Goal: Task Accomplishment & Management: Complete application form

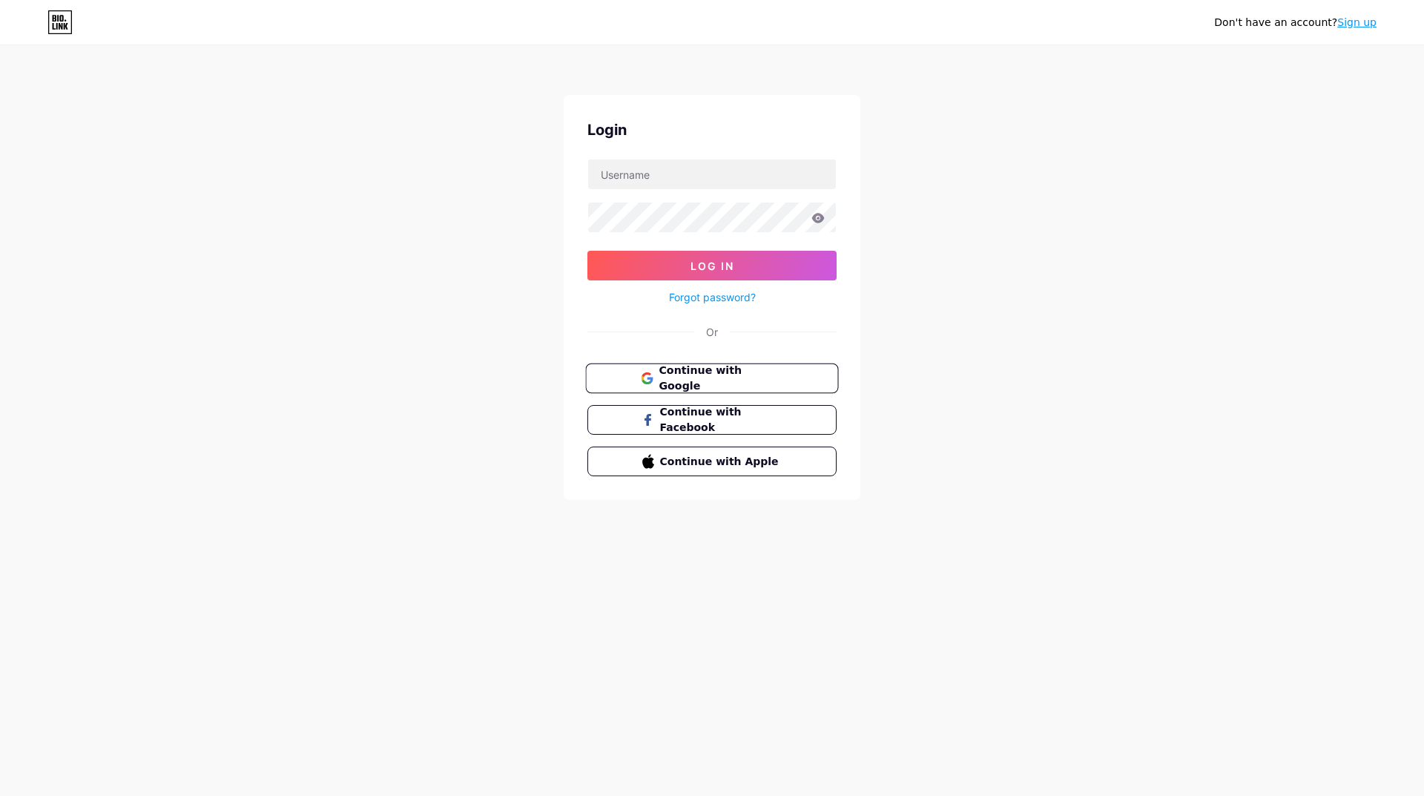
click at [698, 372] on span "Continue with Google" at bounding box center [720, 379] width 124 height 32
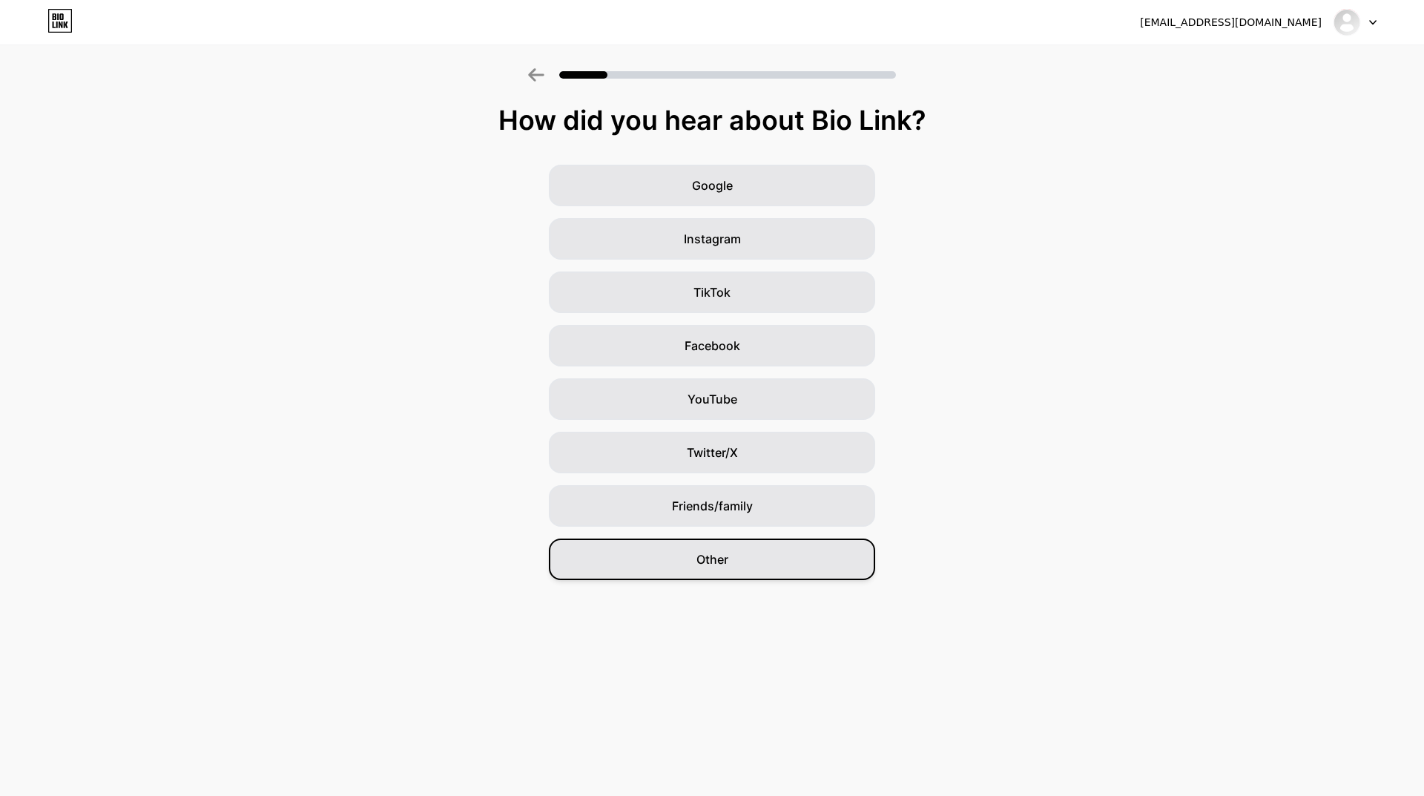
click at [722, 557] on span "Other" at bounding box center [712, 559] width 32 height 18
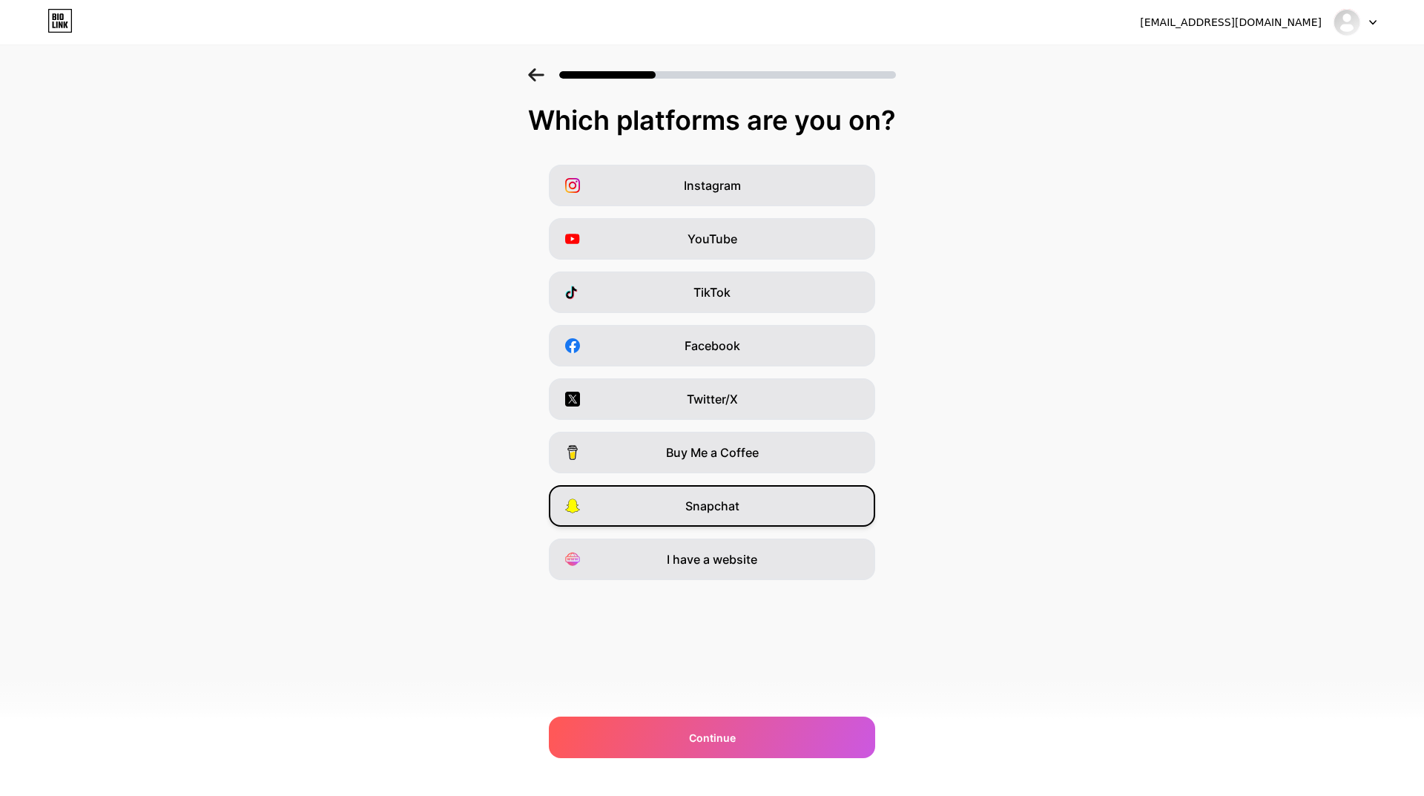
click at [690, 503] on span "Snapchat" at bounding box center [712, 506] width 54 height 18
click at [664, 562] on div "I have a website" at bounding box center [712, 559] width 326 height 42
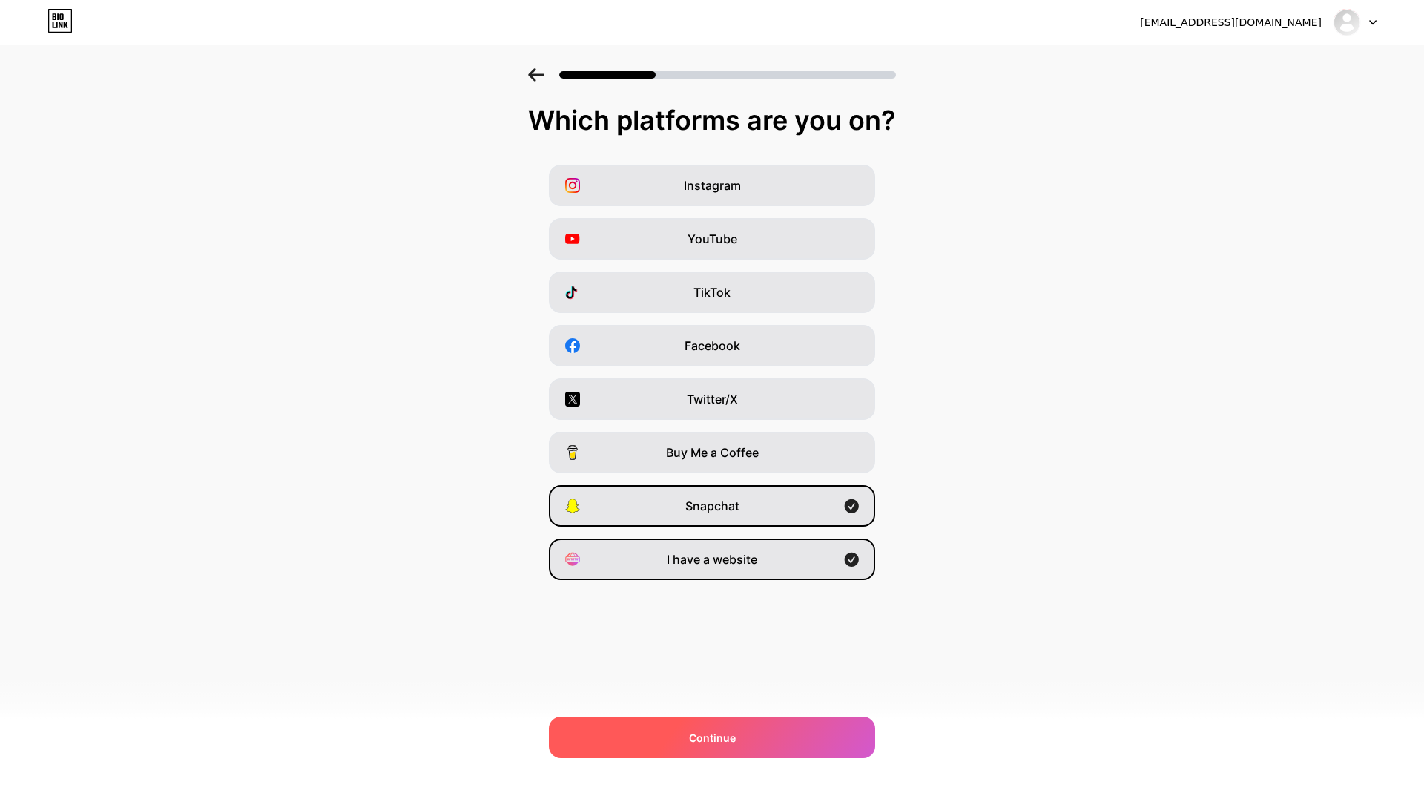
click at [695, 730] on span "Continue" at bounding box center [712, 738] width 47 height 16
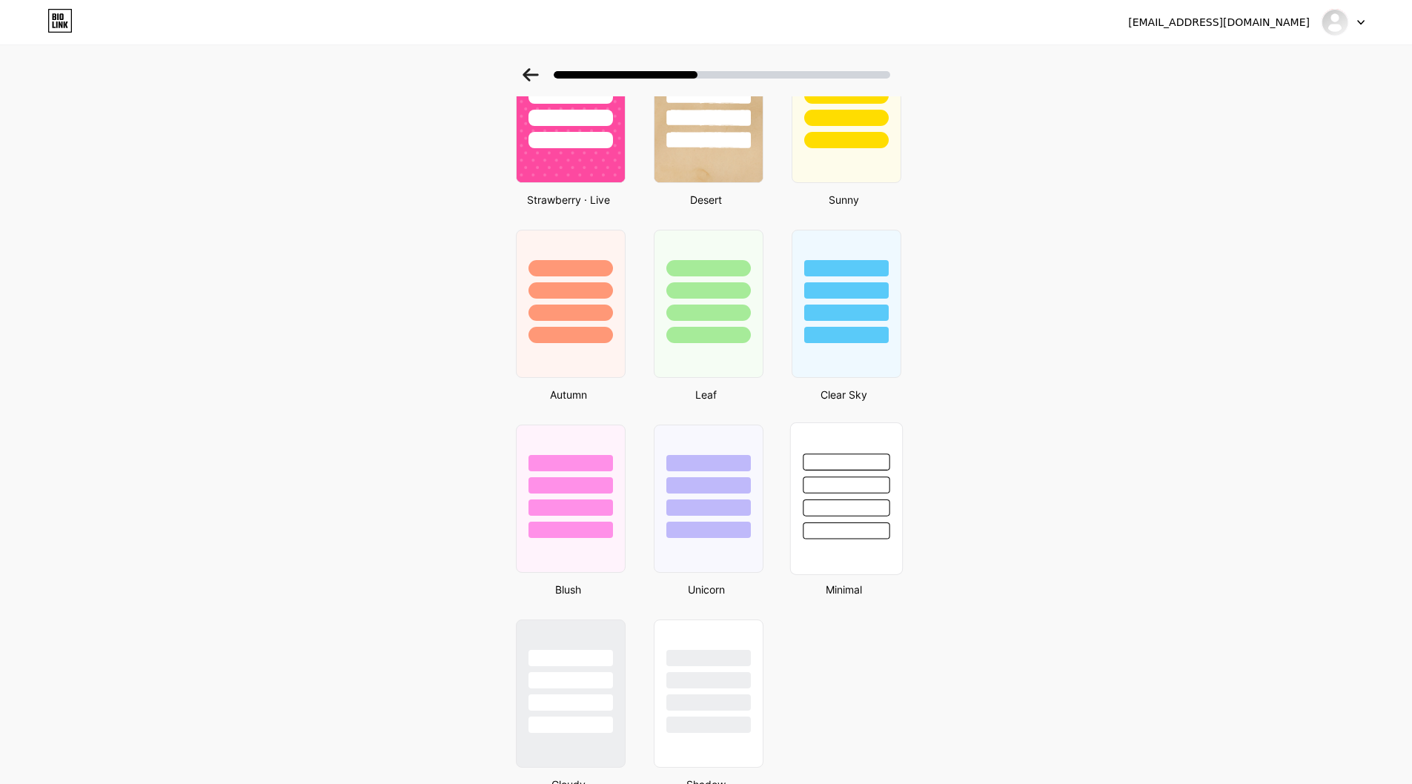
click at [817, 549] on div at bounding box center [846, 499] width 113 height 153
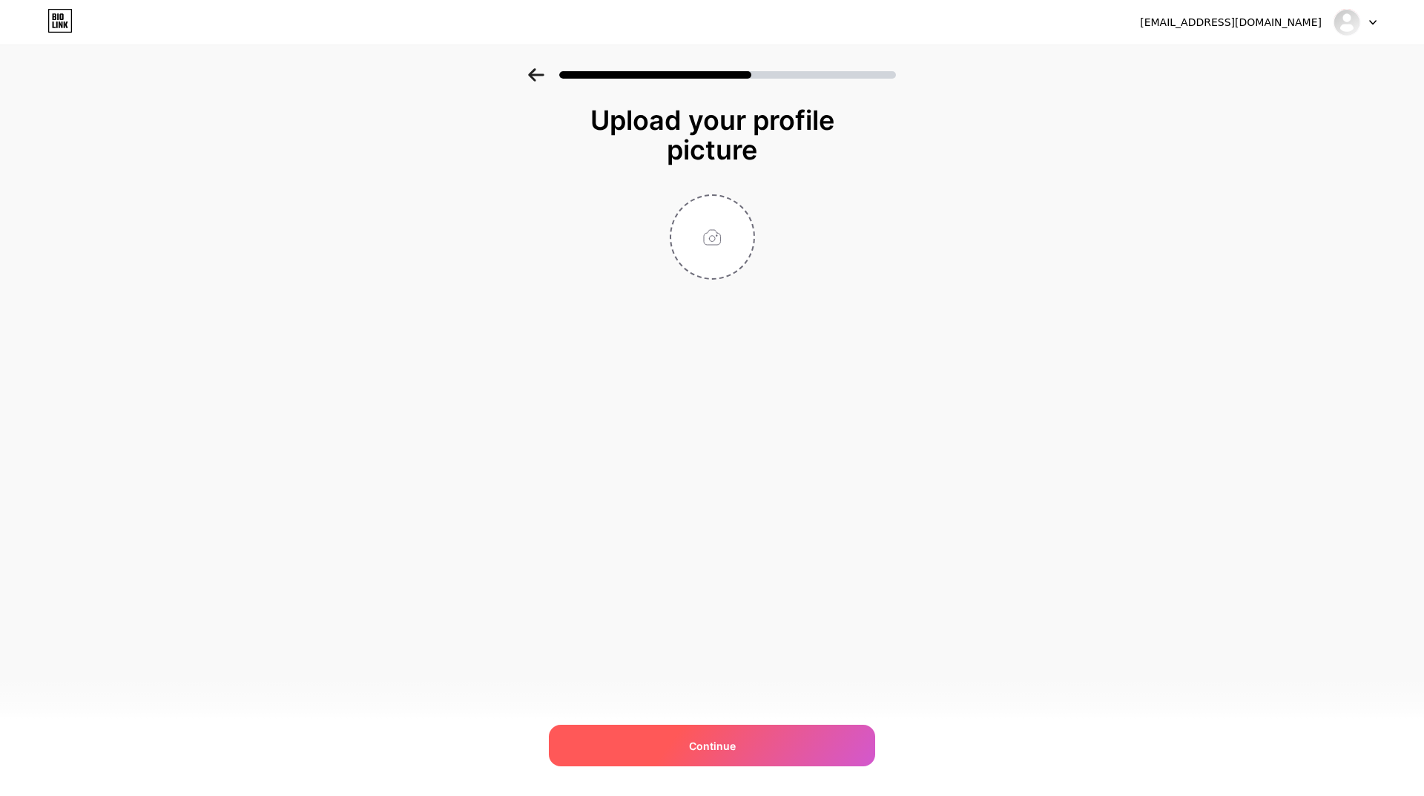
click at [735, 743] on div "Continue" at bounding box center [712, 745] width 326 height 42
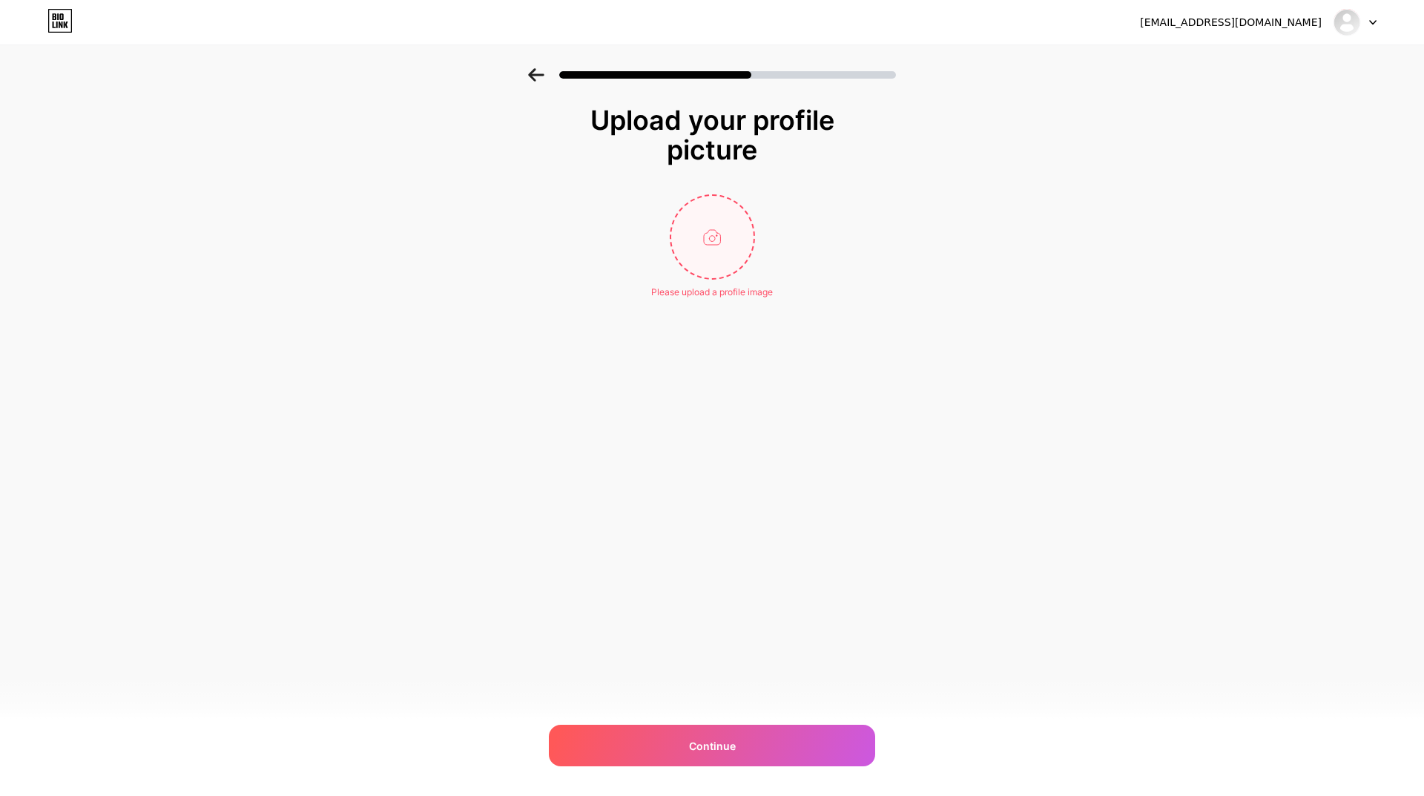
click at [710, 254] on input "file" at bounding box center [712, 237] width 82 height 82
type input "C:\fakepath\Untitled-1.tif"
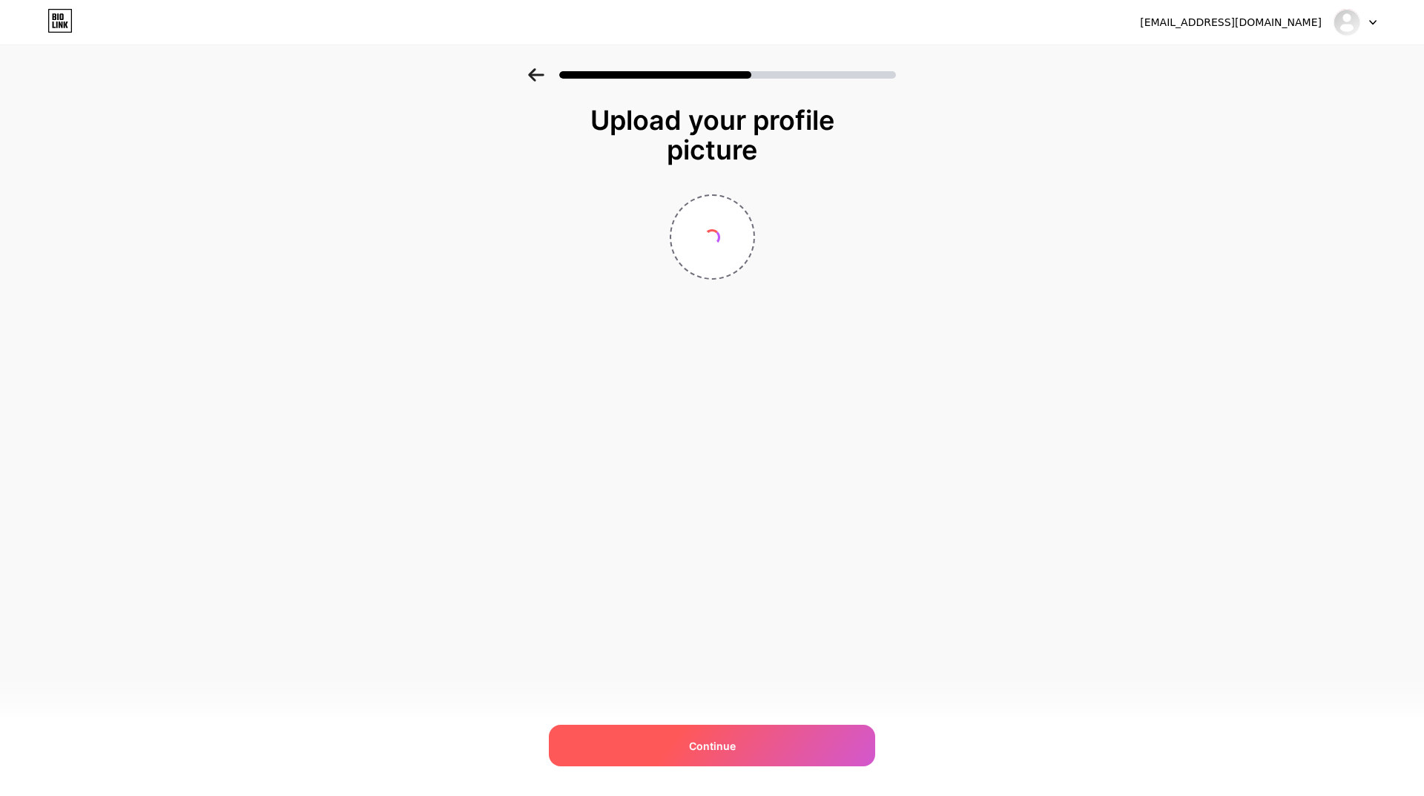
click at [787, 747] on div "Continue" at bounding box center [712, 745] width 326 height 42
click at [682, 753] on div "Continue" at bounding box center [712, 745] width 326 height 42
click at [538, 77] on icon at bounding box center [536, 74] width 16 height 13
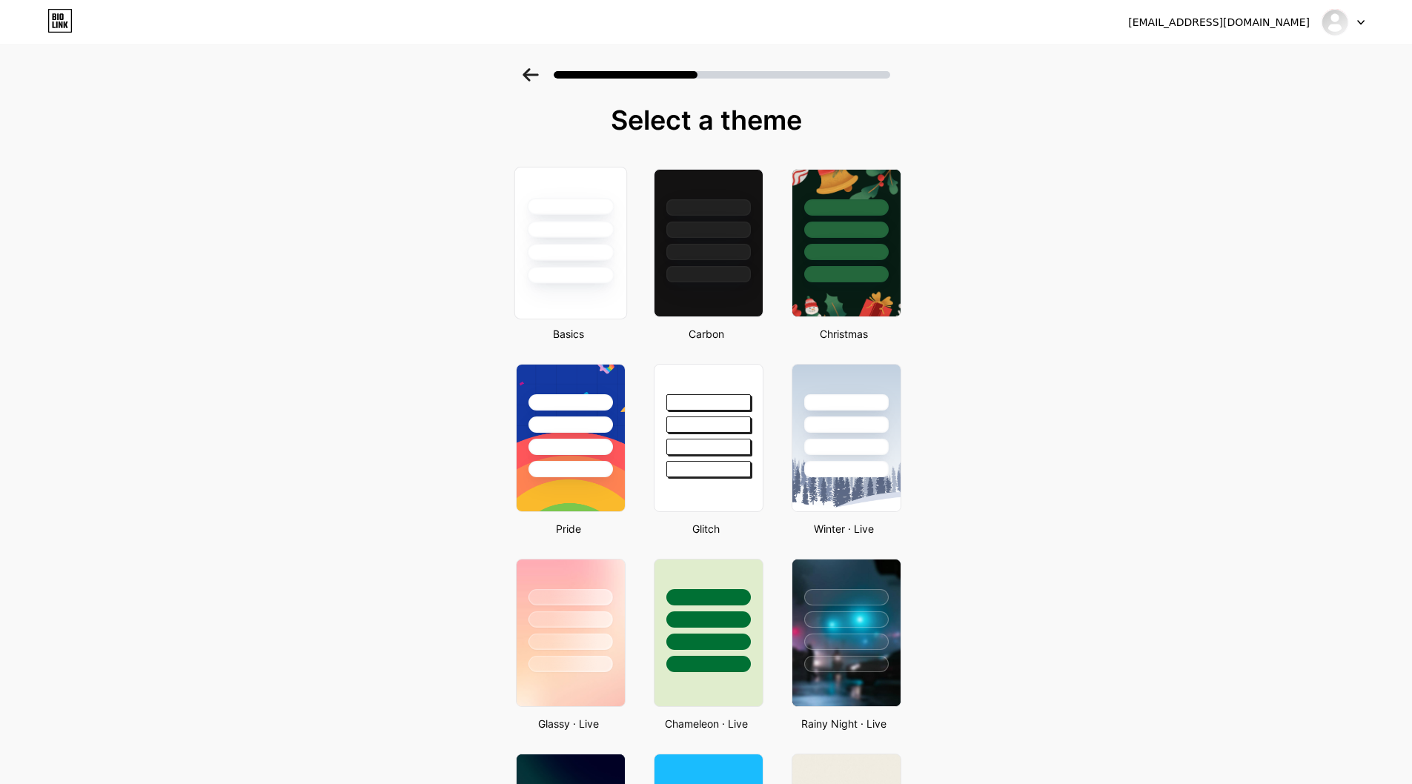
click at [604, 294] on div at bounding box center [570, 243] width 113 height 153
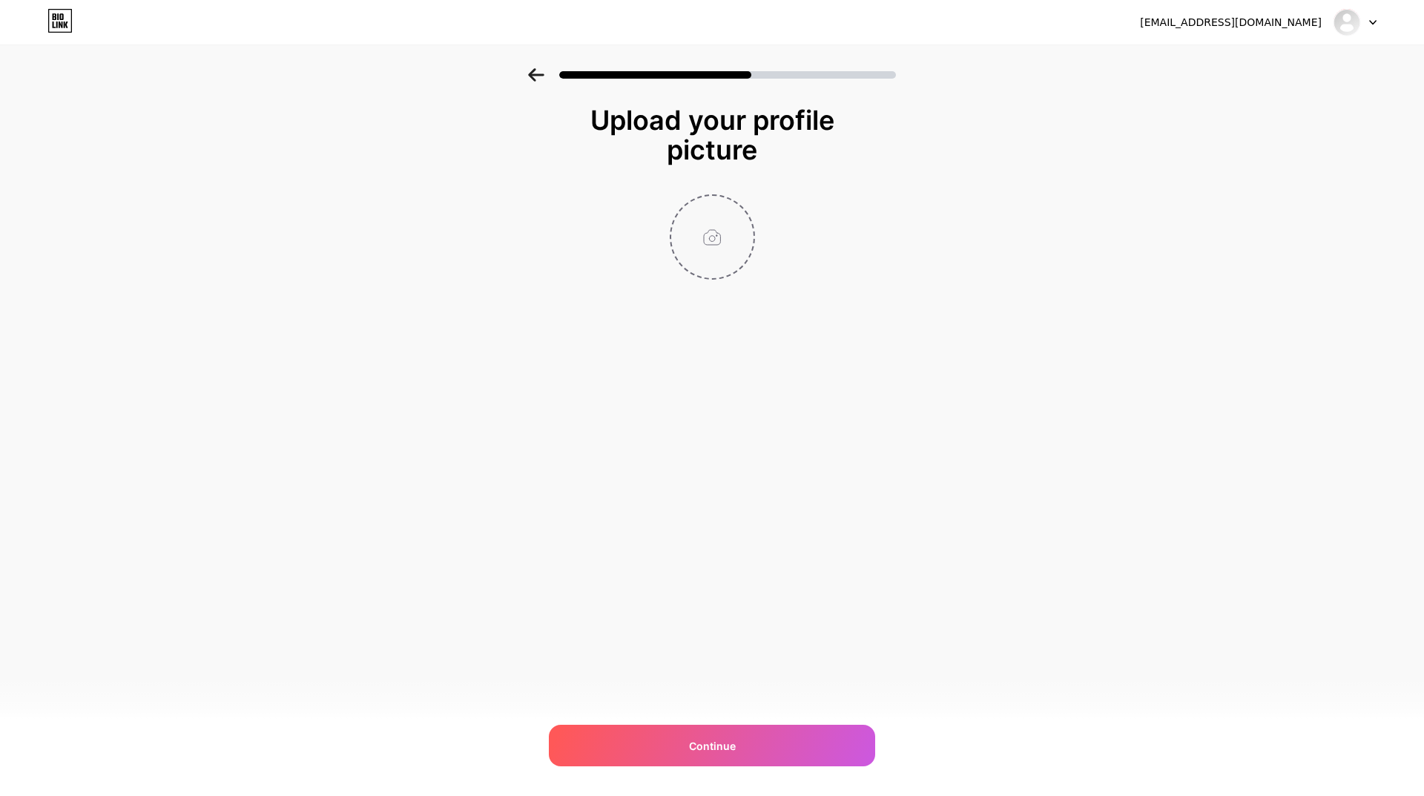
click at [684, 260] on input "file" at bounding box center [712, 237] width 82 height 82
type input "C:\fakepath\Layer 1.png"
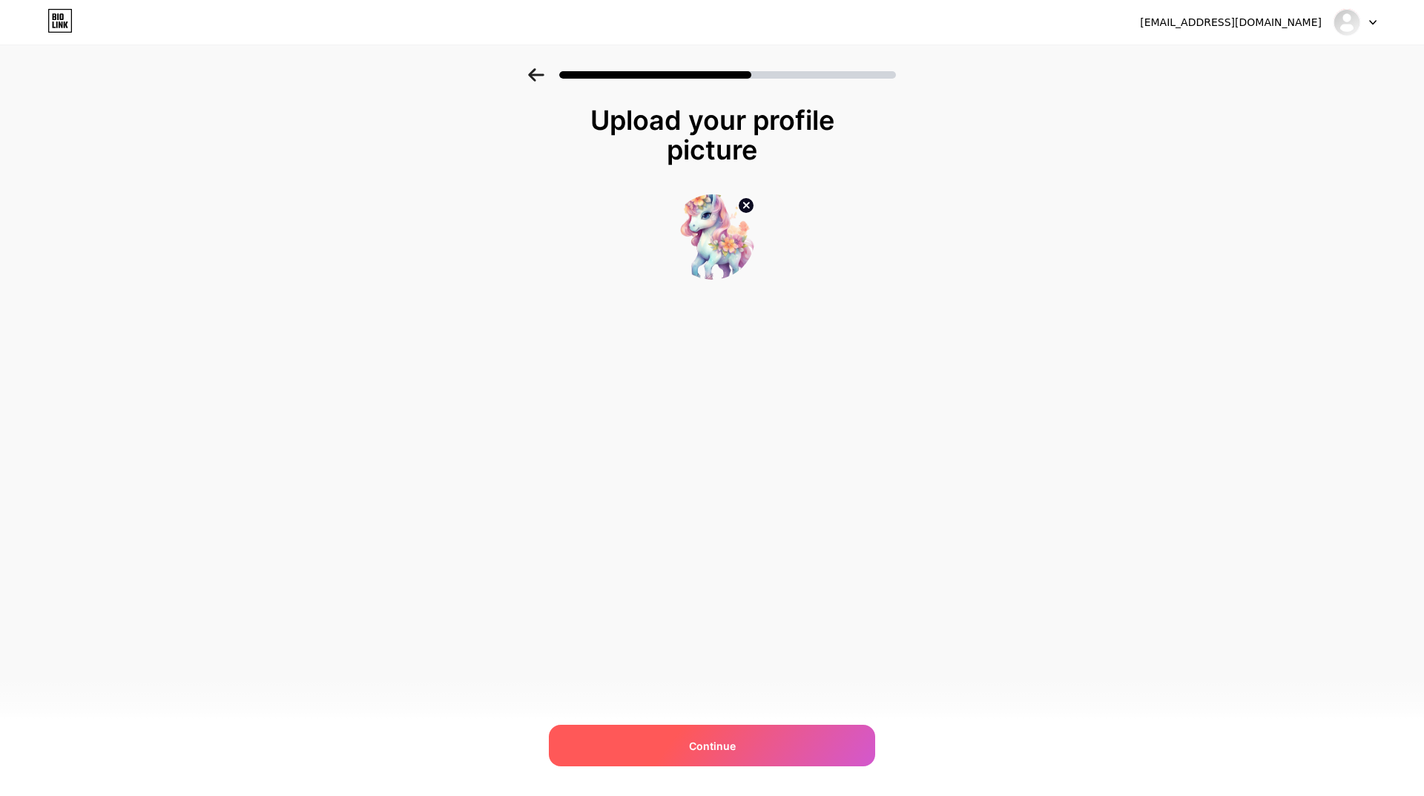
click at [784, 735] on div "Continue" at bounding box center [712, 745] width 326 height 42
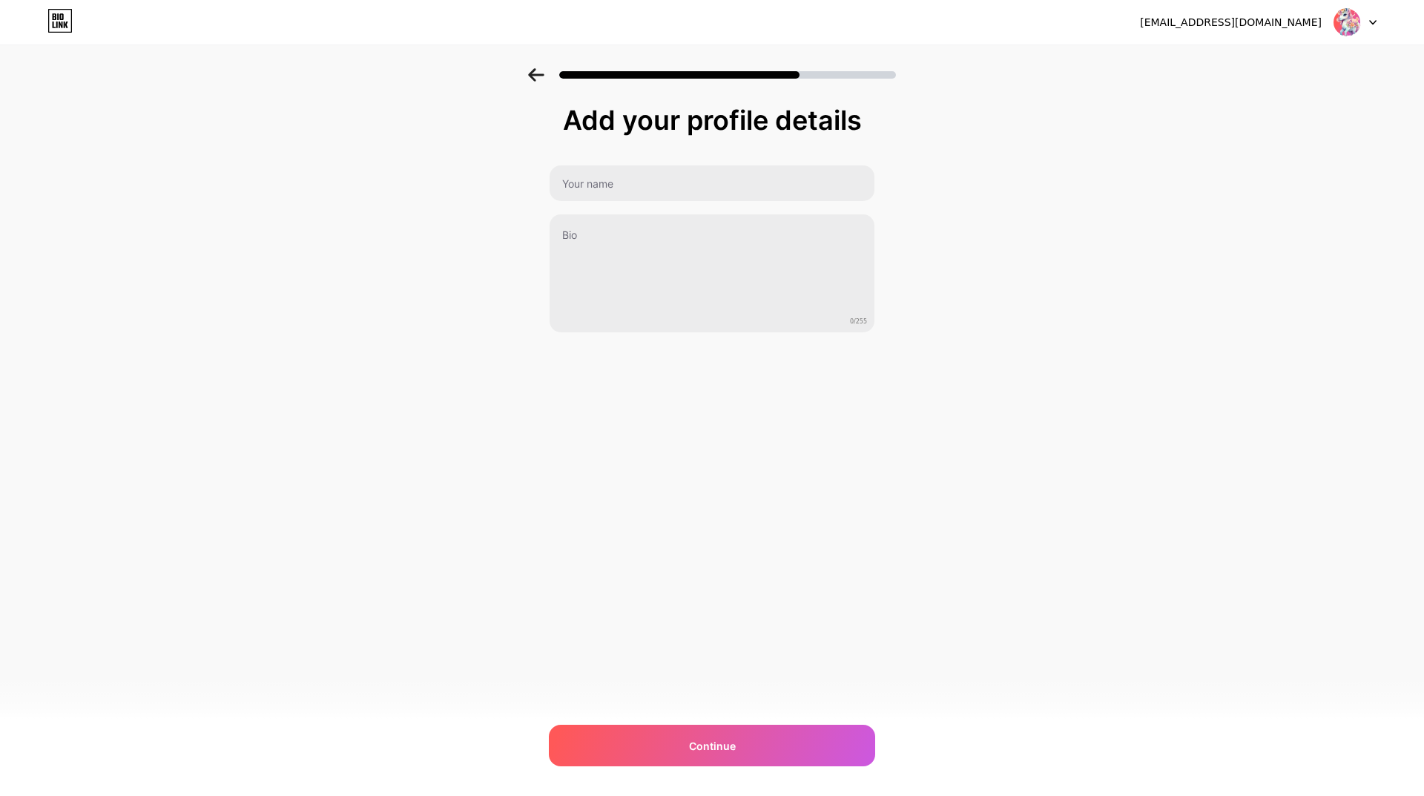
click at [784, 735] on div "Continue" at bounding box center [712, 745] width 326 height 42
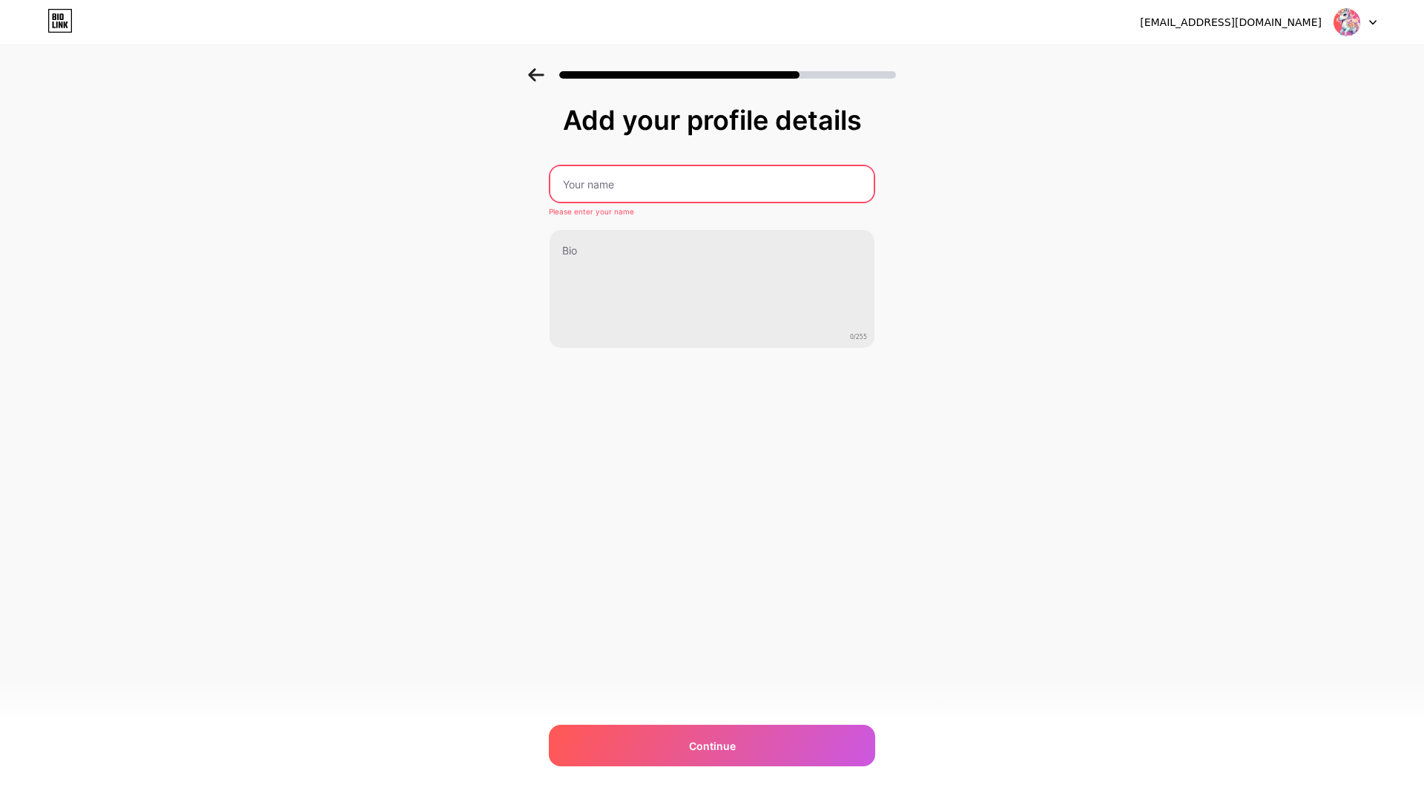
click at [613, 205] on div "Please enter your name 0/255" at bounding box center [712, 257] width 326 height 184
click at [609, 189] on input "text" at bounding box center [711, 184] width 323 height 36
type input "qet"
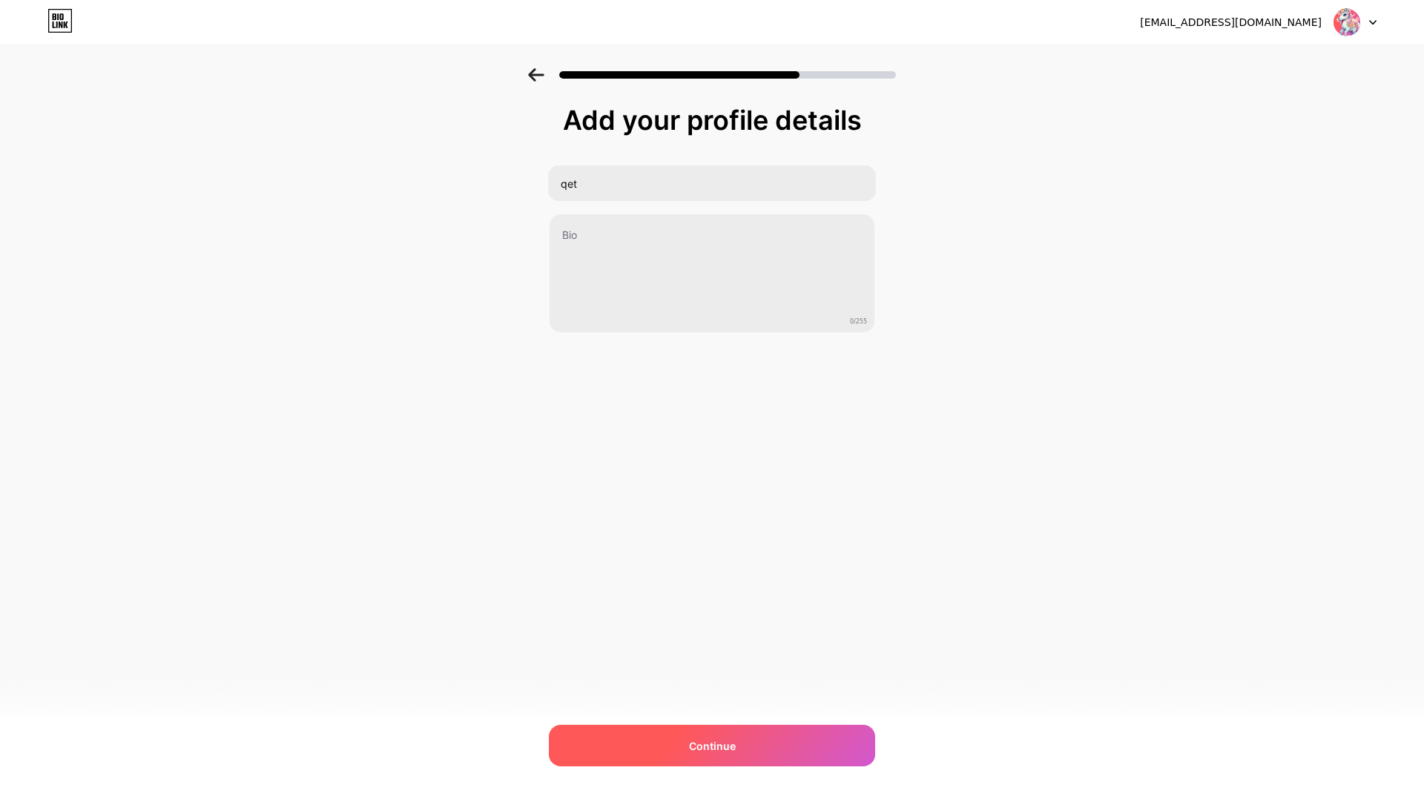
click at [761, 743] on div "Continue" at bounding box center [712, 745] width 326 height 42
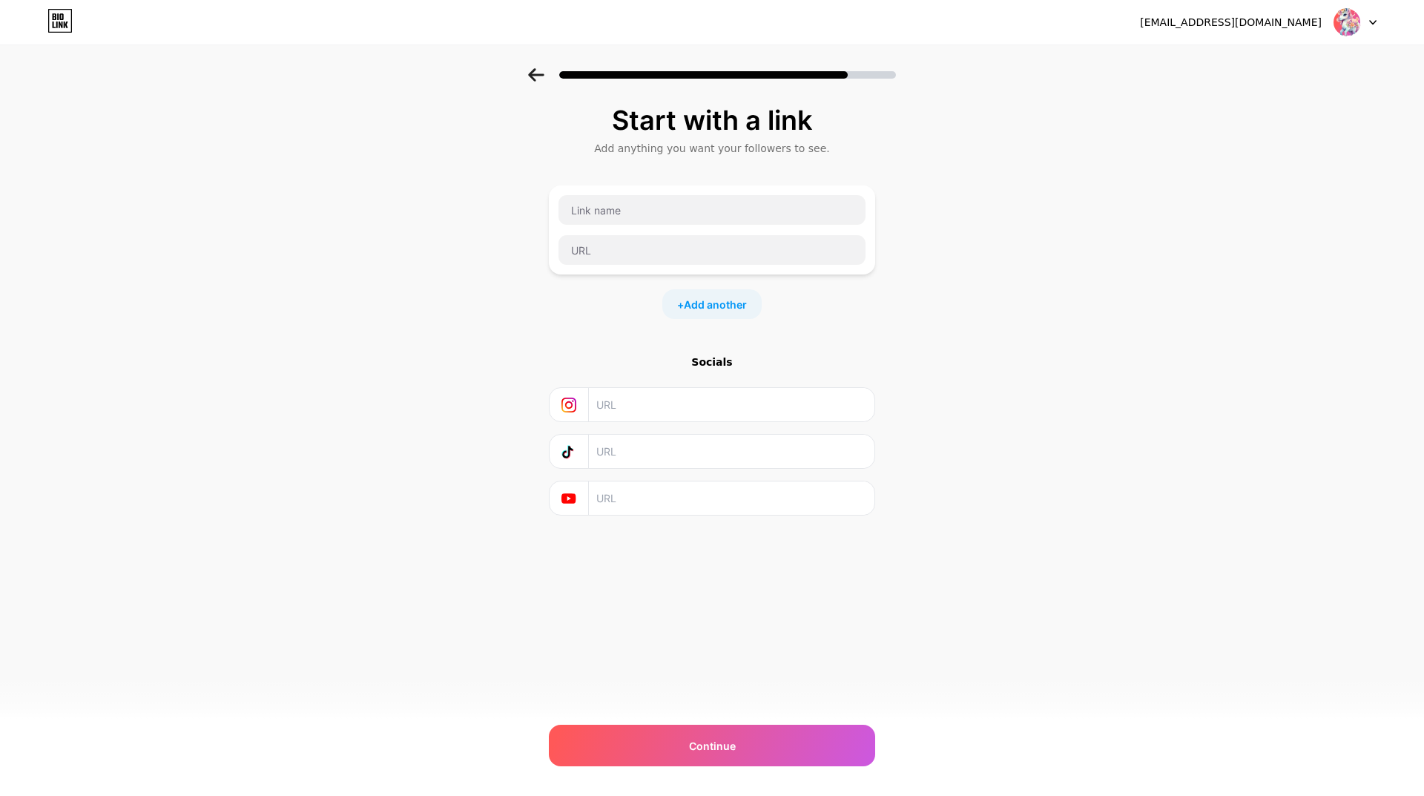
click at [761, 743] on div "Continue" at bounding box center [712, 745] width 326 height 42
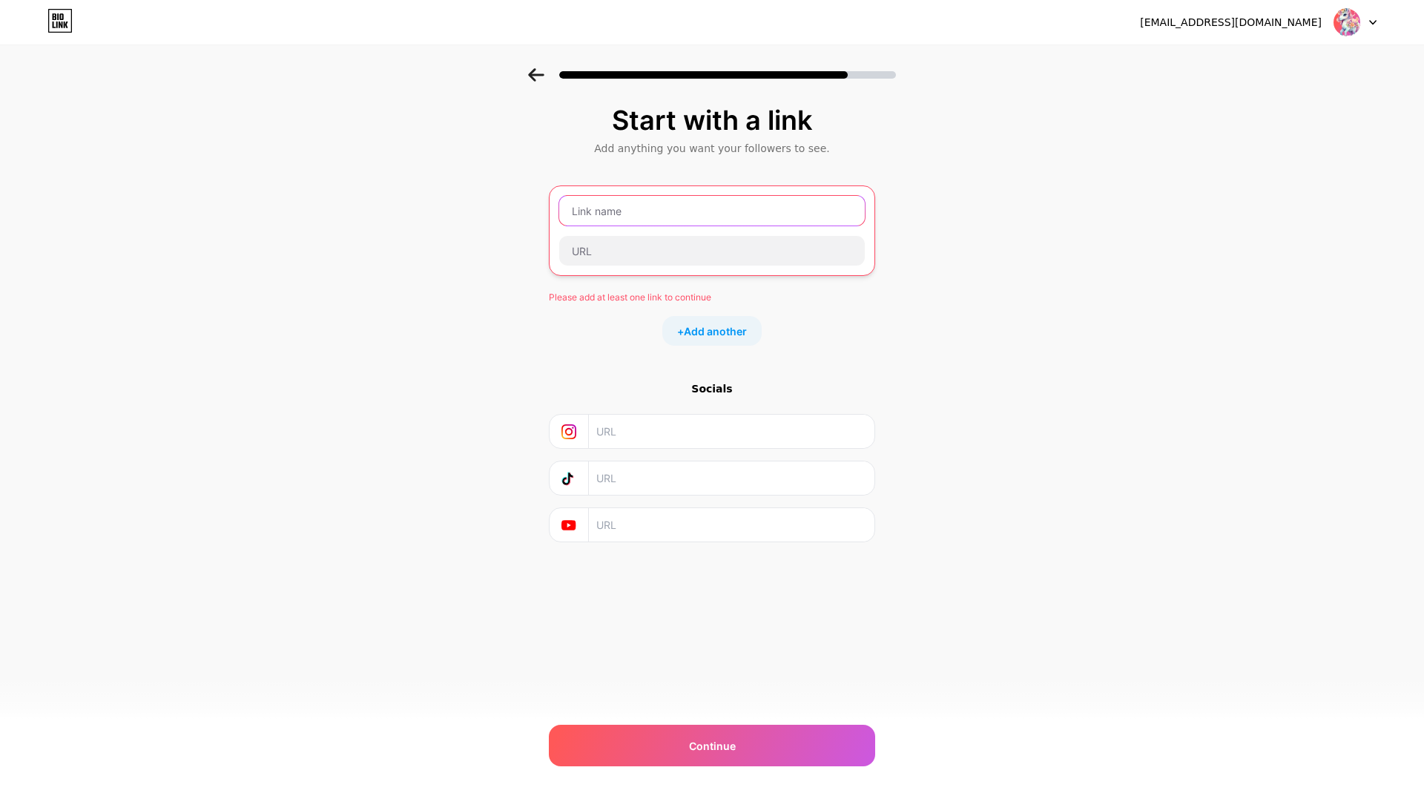
click at [654, 213] on input "text" at bounding box center [711, 211] width 305 height 30
type input "a"
type input "q"
type input "e"
type input "xadasd"
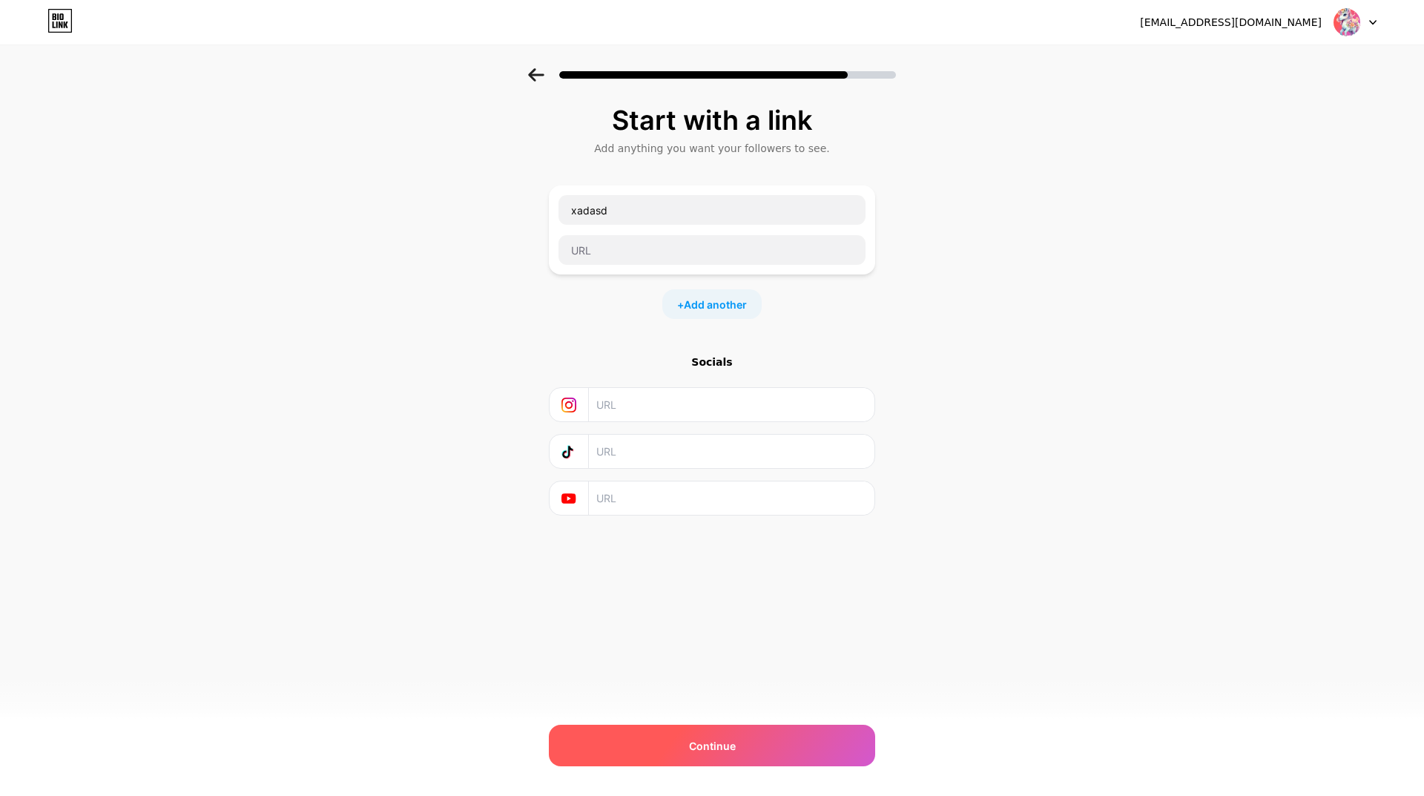
click at [763, 762] on div "Continue" at bounding box center [712, 745] width 326 height 42
click at [758, 746] on div "Continue" at bounding box center [712, 745] width 326 height 42
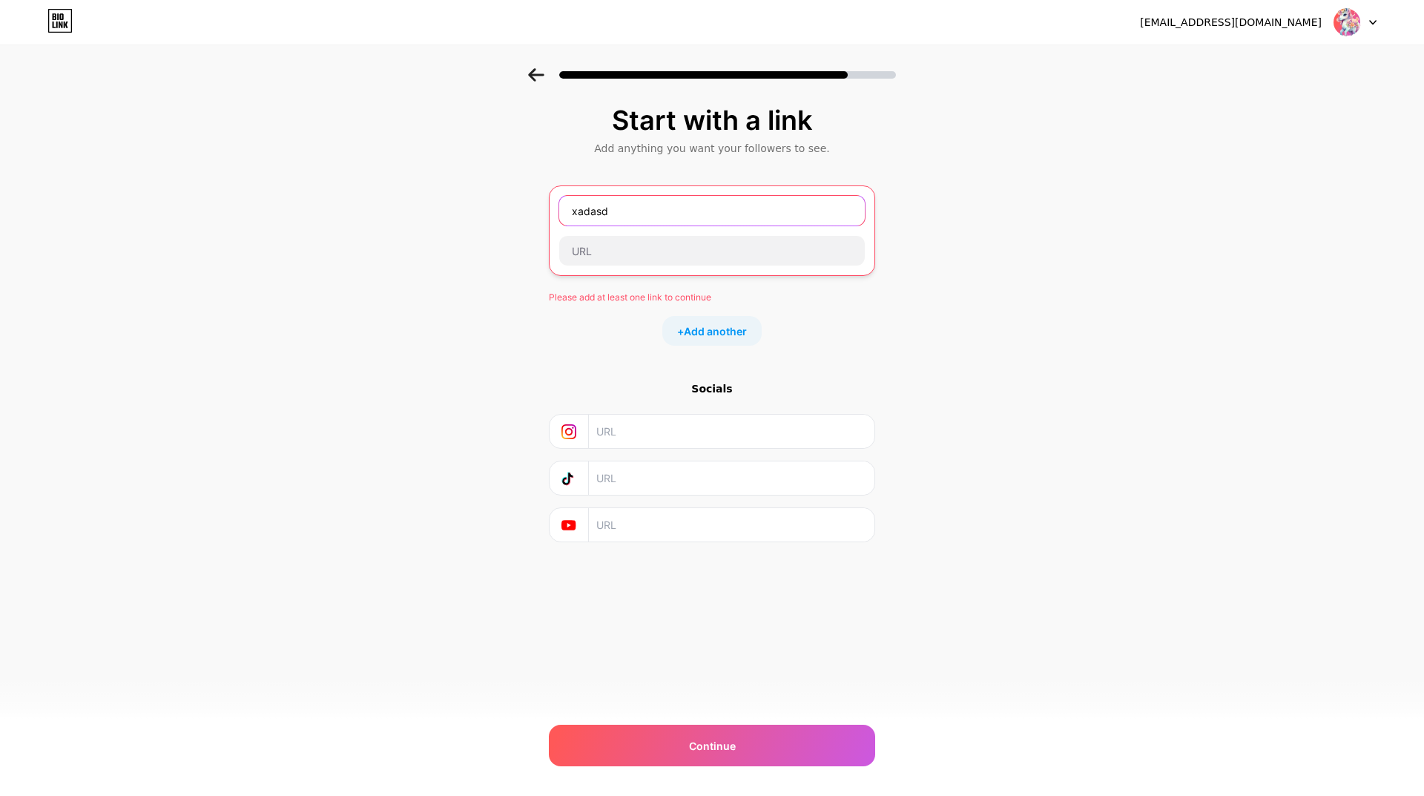
drag, startPoint x: 664, startPoint y: 218, endPoint x: 466, endPoint y: 223, distance: 197.3
click at [471, 221] on div "Start with a link Add anything you want your followers to see. xadasd Please ad…" at bounding box center [712, 342] width 1424 height 548
click at [616, 209] on input "text" at bounding box center [711, 210] width 307 height 30
click at [625, 199] on input "text" at bounding box center [711, 210] width 307 height 30
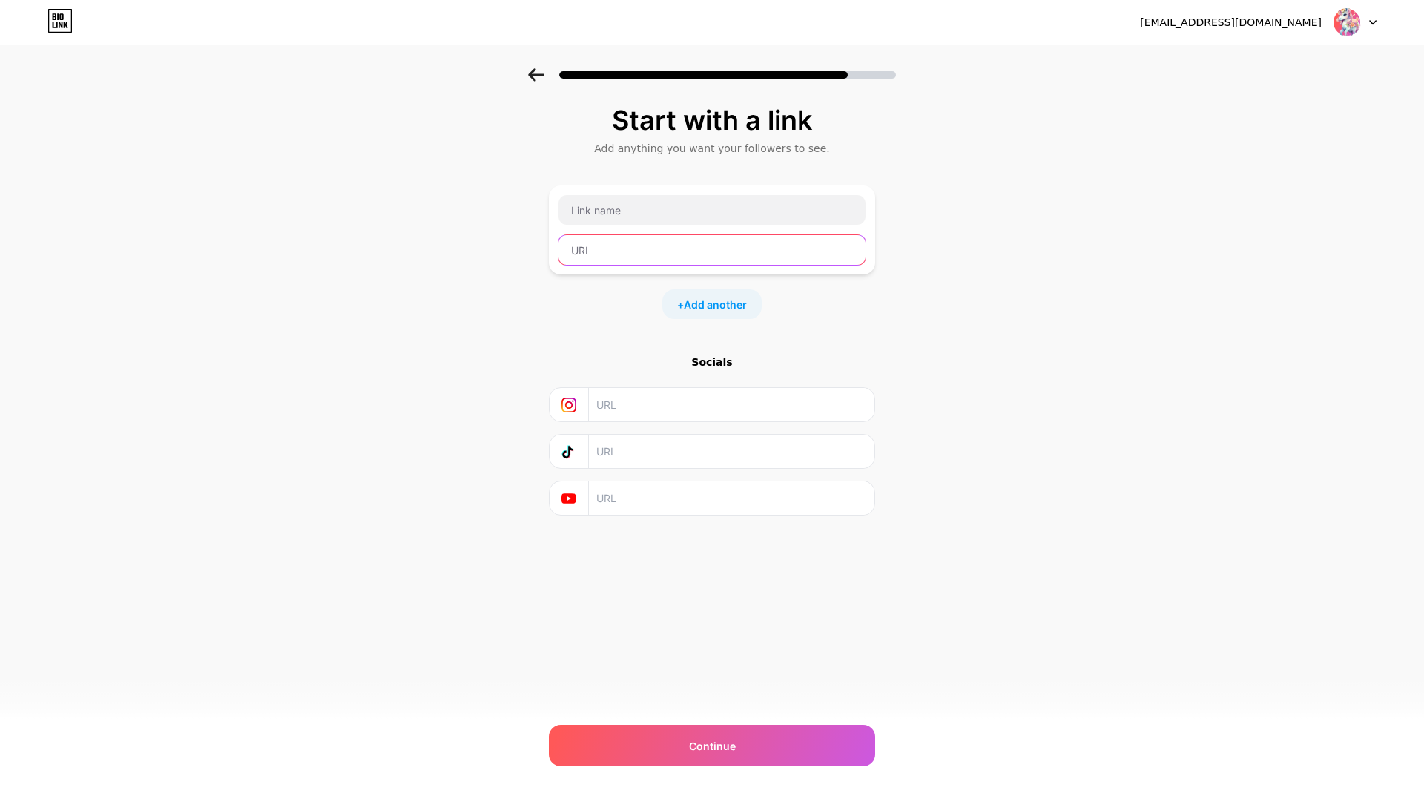
click at [635, 244] on input "text" at bounding box center [711, 250] width 307 height 30
paste input "<blockquote class="snapchat-embed" data-snapchat-embed-width="416" data-snapcha…"
type input "<blockquote class="snapchat-embed" data-snapchat-embed-width="416" data-snapcha…"
click at [653, 214] on input "text" at bounding box center [711, 210] width 307 height 30
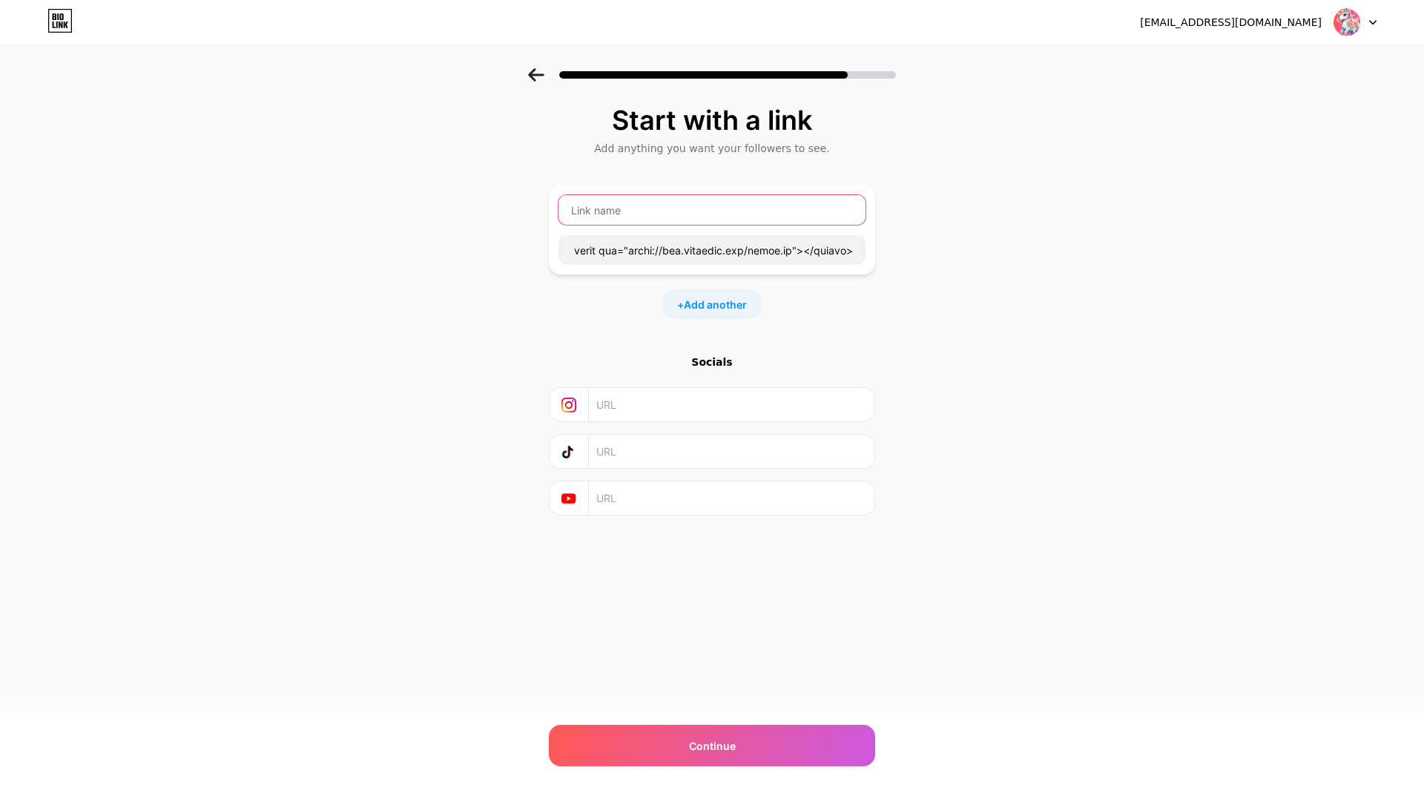
scroll to position [0, 0]
paste input "<blockquote class="snapchat-embed" data-snapchat-embed-width="416" data-snapcha…"
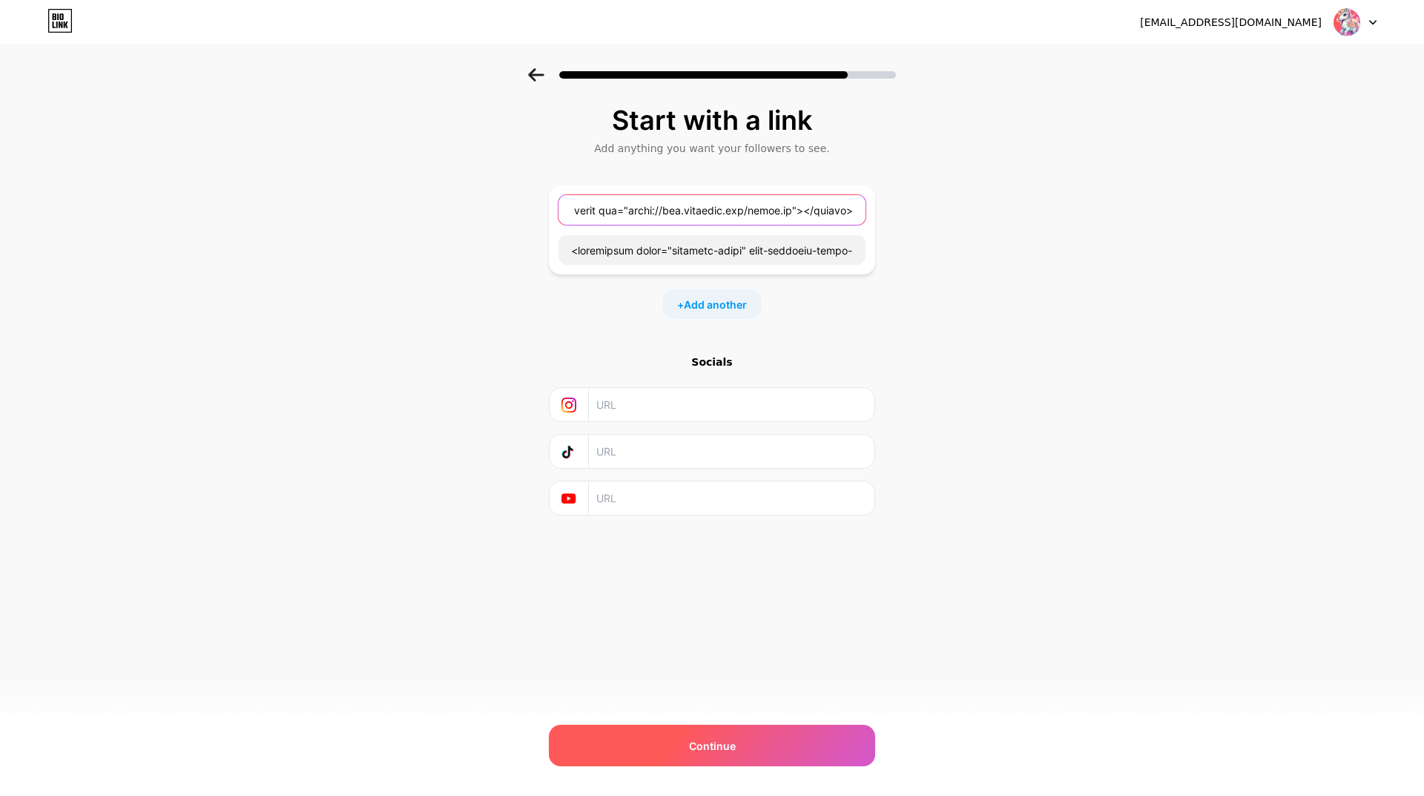
type input "<blockquote class="snapchat-embed" data-snapchat-embed-width="416" data-snapcha…"
click at [700, 747] on span "Continue" at bounding box center [712, 746] width 47 height 16
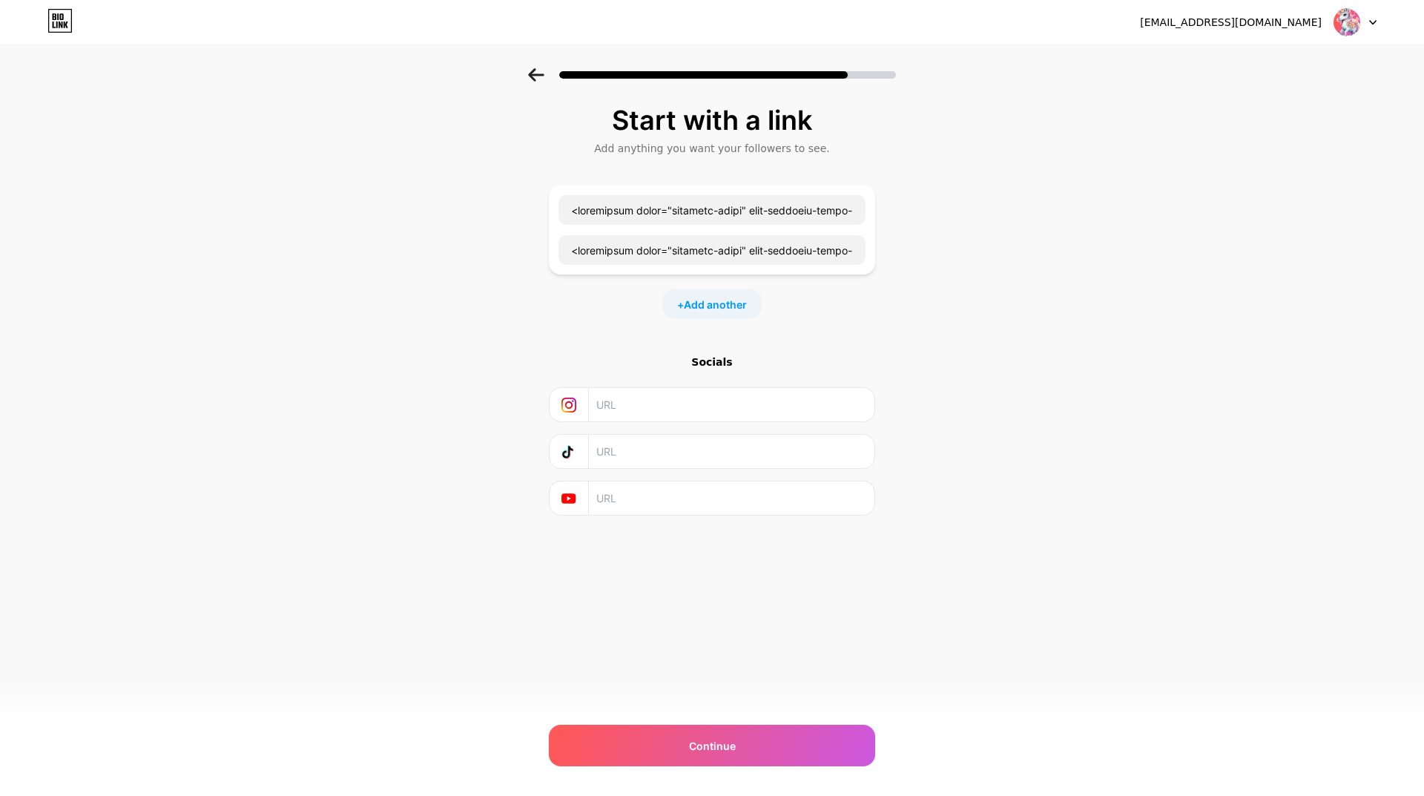
click at [704, 316] on div "+ Add another" at bounding box center [711, 304] width 99 height 30
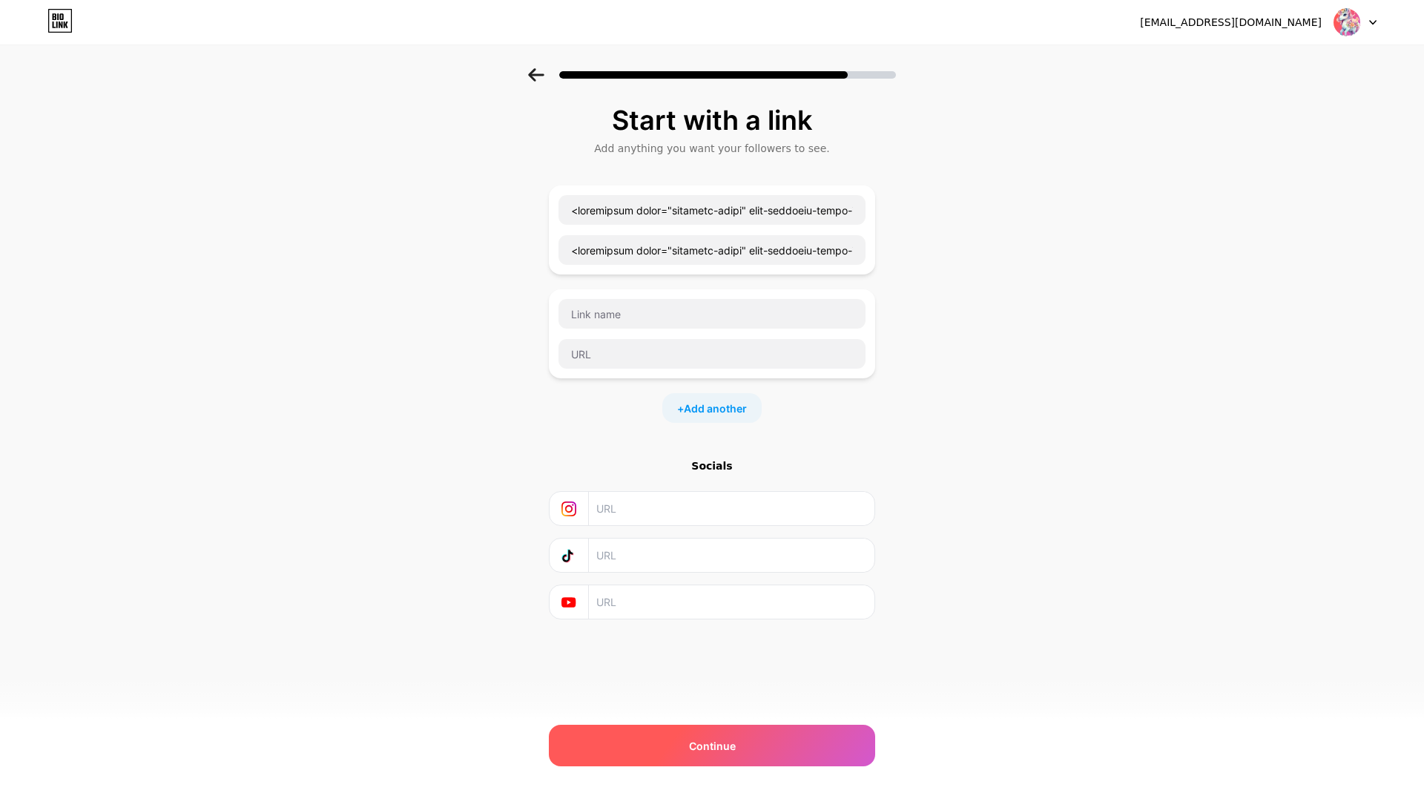
click at [735, 749] on div "Continue" at bounding box center [712, 745] width 326 height 42
click at [530, 74] on icon at bounding box center [536, 74] width 16 height 13
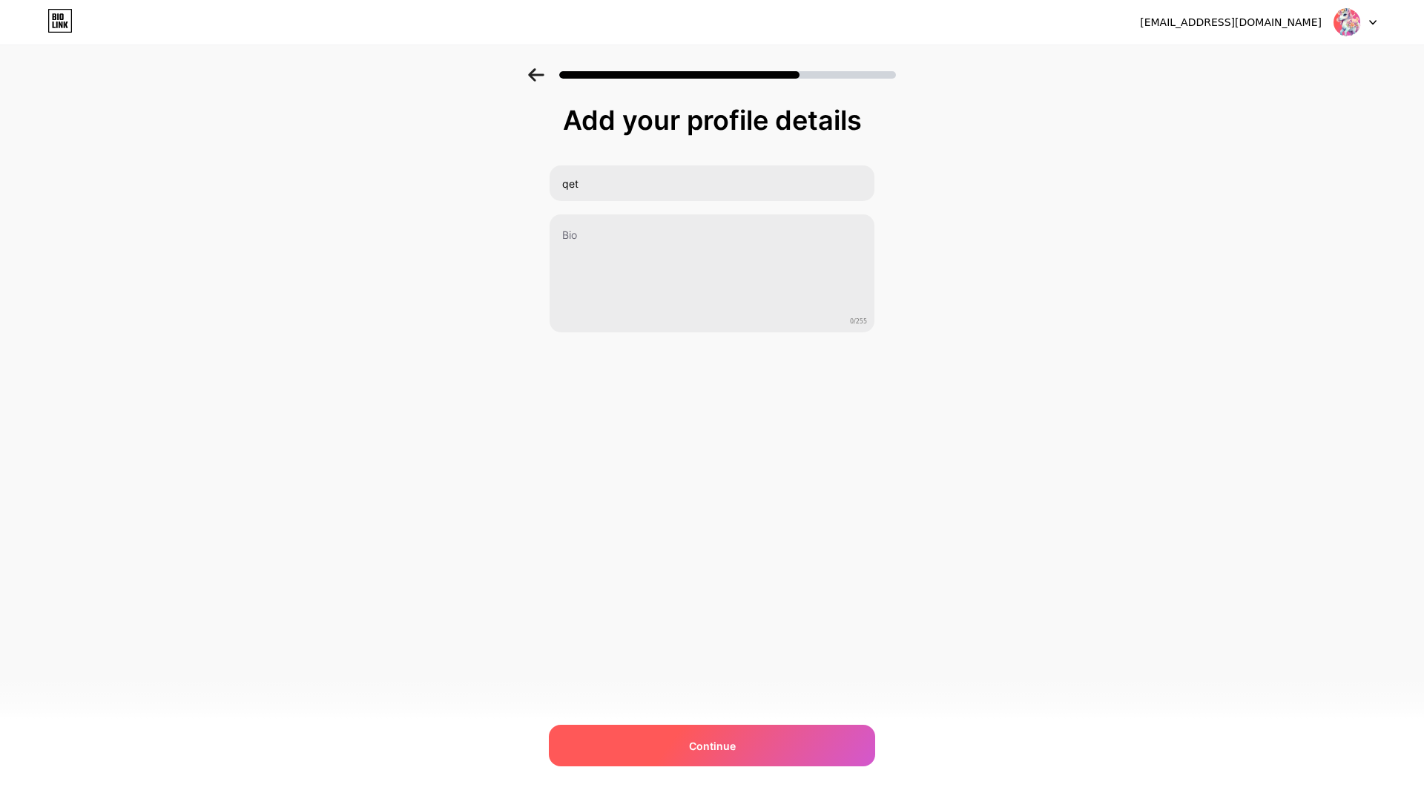
click at [710, 759] on div "Continue" at bounding box center [712, 745] width 326 height 42
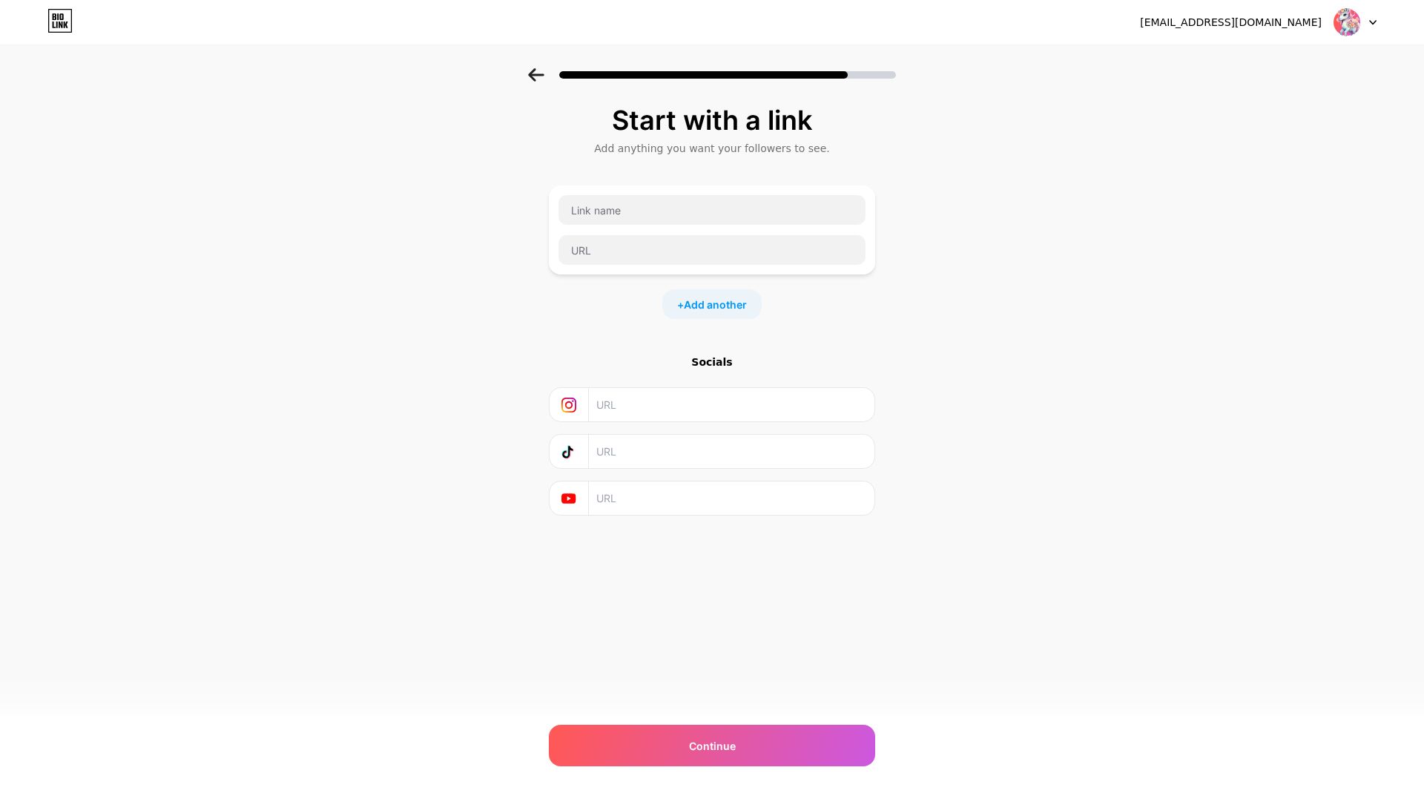
click at [623, 231] on div at bounding box center [712, 229] width 308 height 71
click at [614, 214] on input "text" at bounding box center [711, 210] width 307 height 30
paste input "<blockquote class="snapchat-embed" data-snapchat-embed-width="416" data-snapcha…"
type input "<blockquote class="snapchat-embed" data-snapchat-embed-width="416" data-snapcha…"
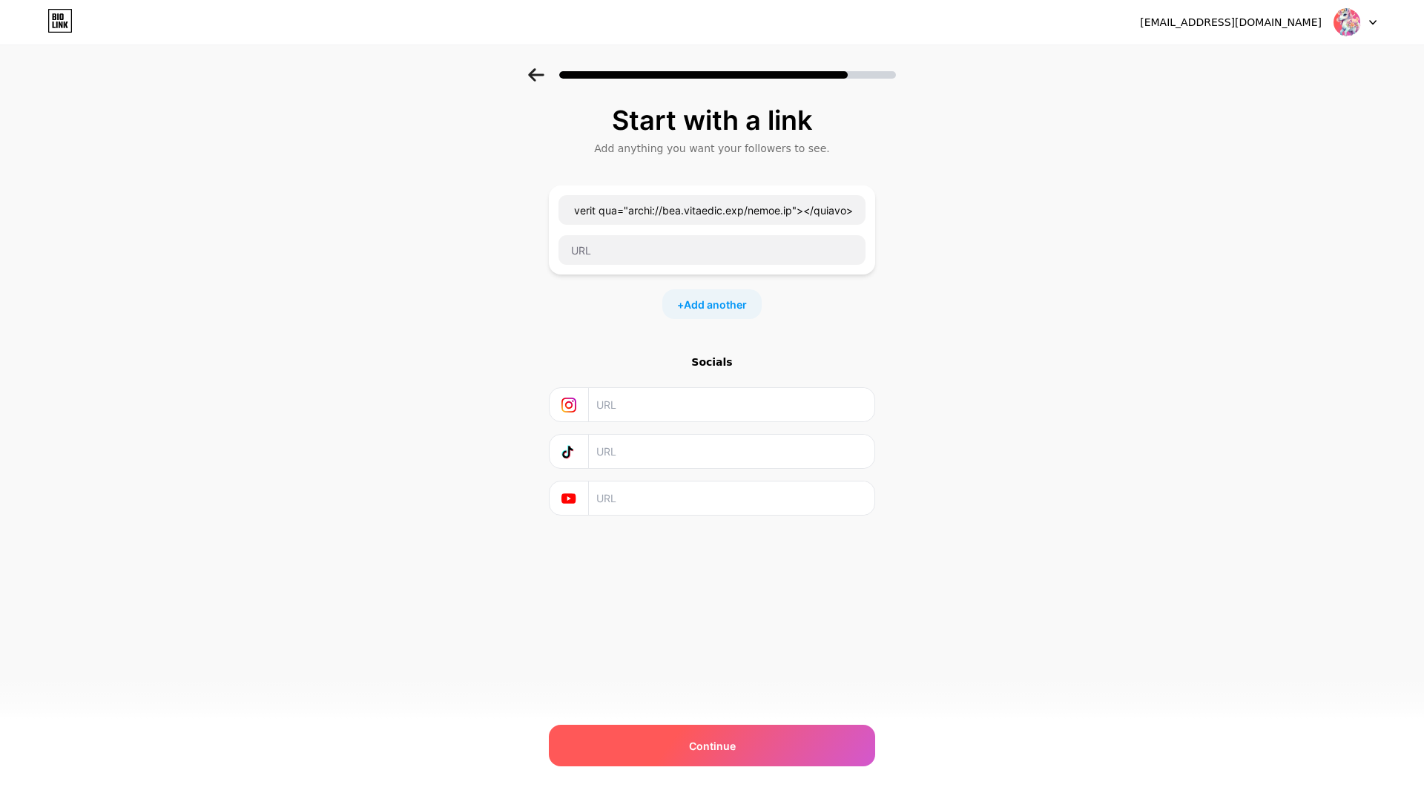
click at [687, 747] on div "Continue" at bounding box center [712, 745] width 326 height 42
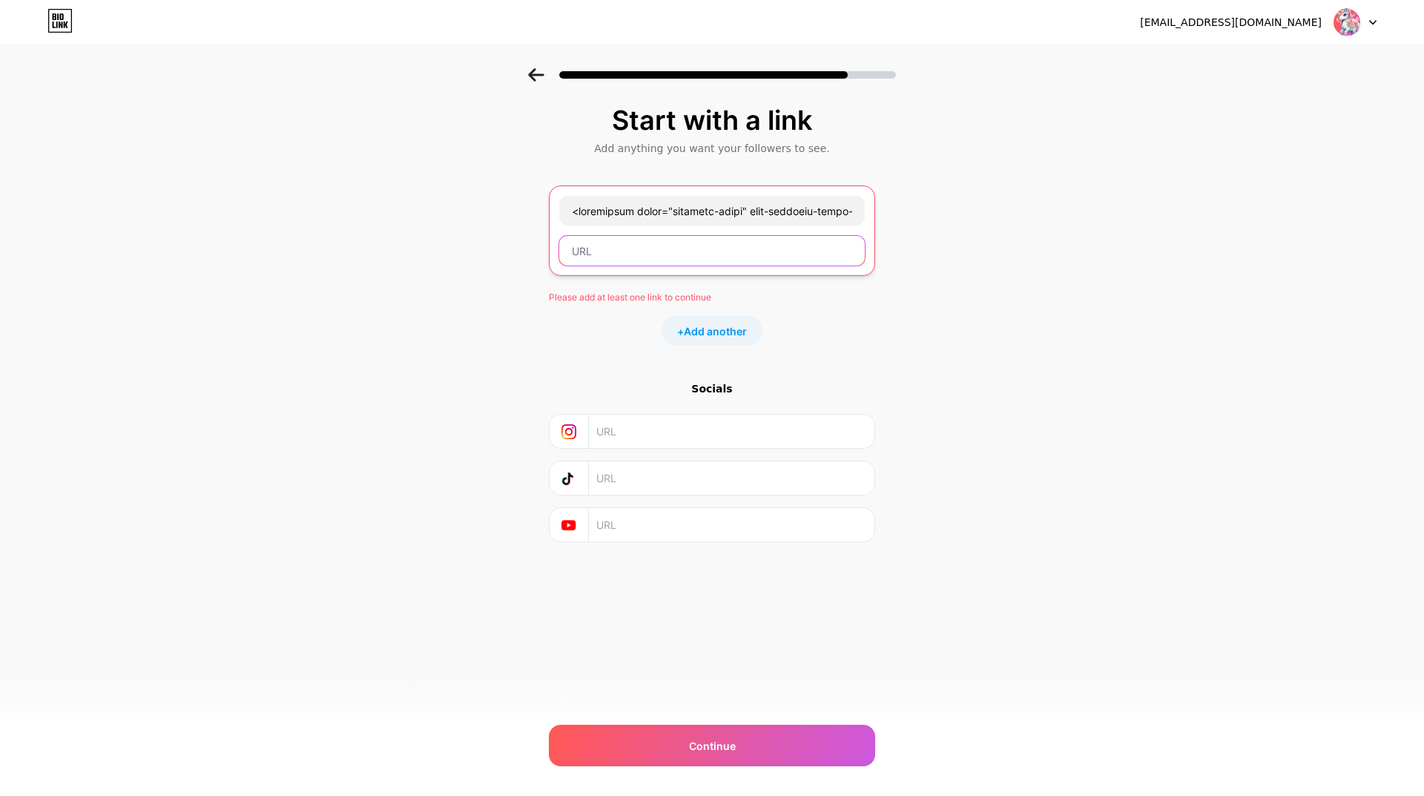
click at [644, 250] on input "text" at bounding box center [711, 251] width 305 height 30
paste input "<blockquote class="snapchat-embed" data-snapchat-embed-width="416" data-snapcha…"
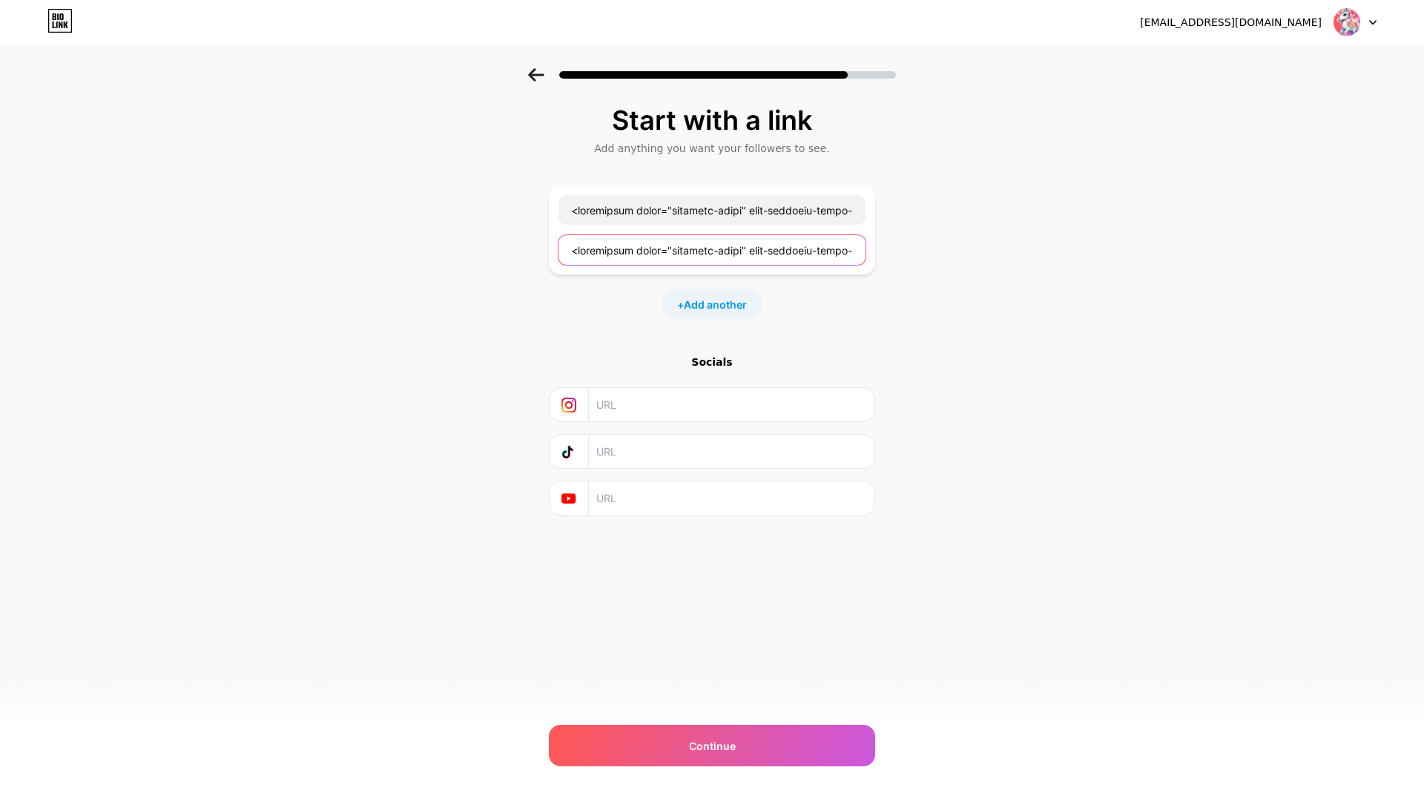
scroll to position [0, 7295]
type input "<blockquote class="snapchat-embed" data-snapchat-embed-width="416" data-snapcha…"
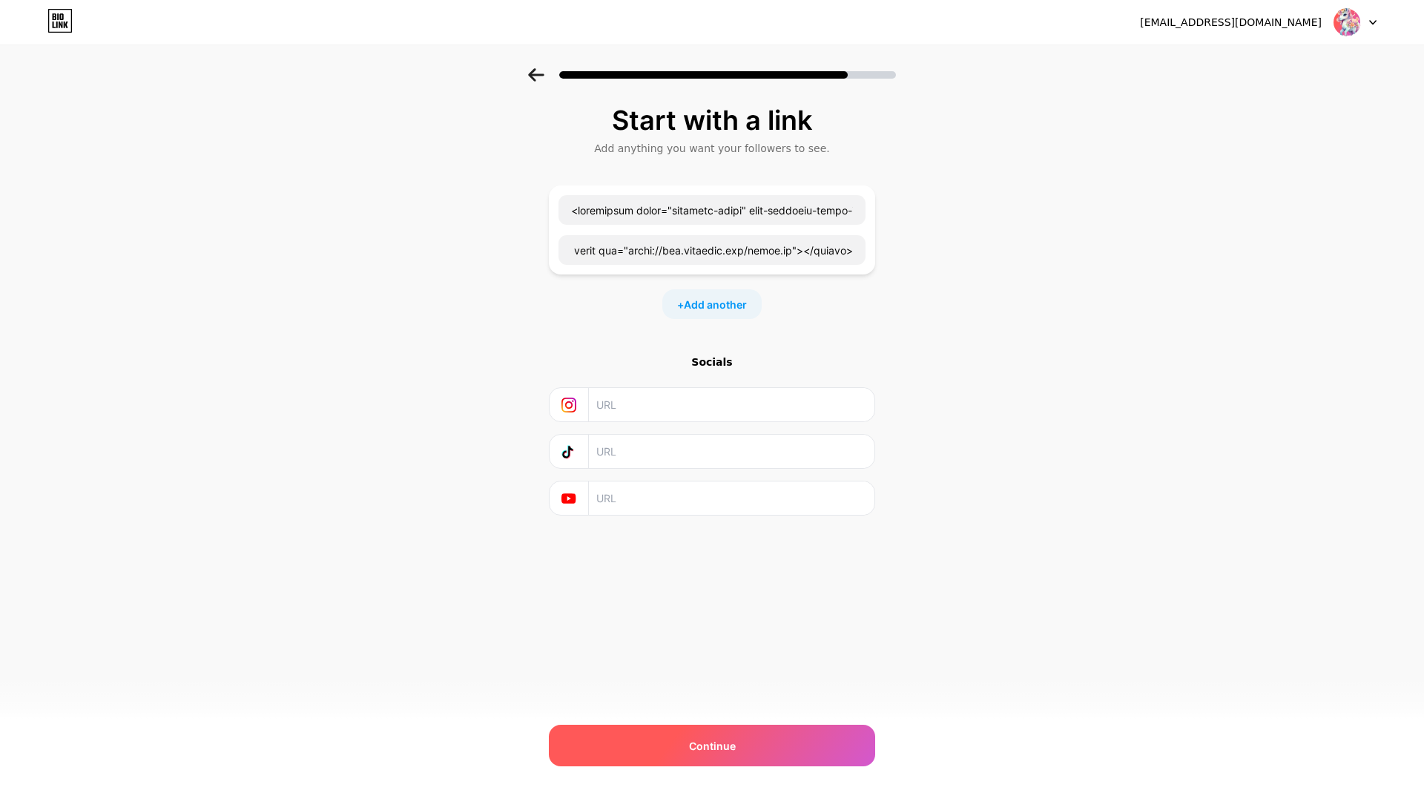
click at [715, 741] on span "Continue" at bounding box center [712, 746] width 47 height 16
click at [655, 750] on div "Continue" at bounding box center [712, 745] width 326 height 42
click at [655, 748] on div "Continue" at bounding box center [712, 745] width 326 height 42
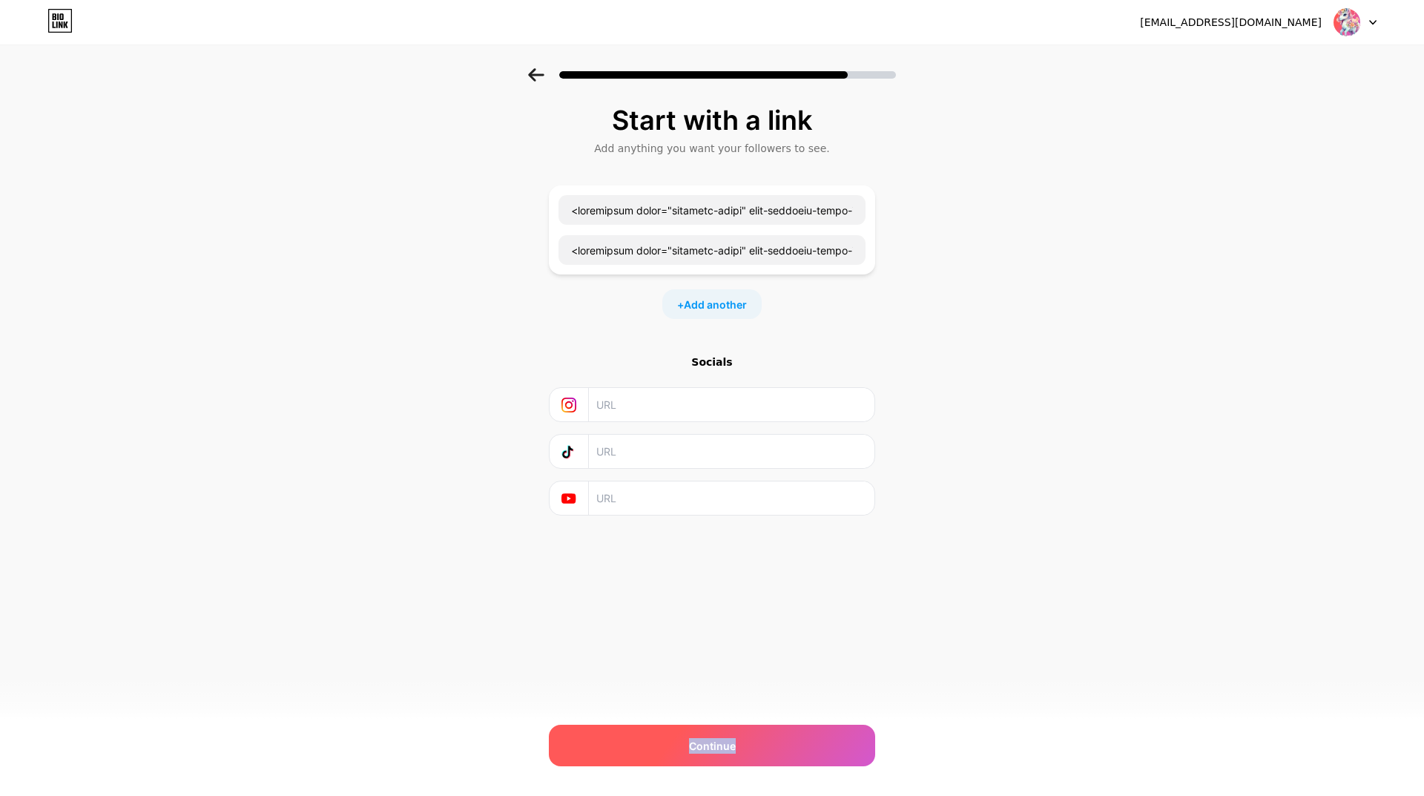
click at [662, 746] on div "Continue" at bounding box center [712, 745] width 326 height 42
click at [662, 747] on div "Continue" at bounding box center [712, 745] width 326 height 42
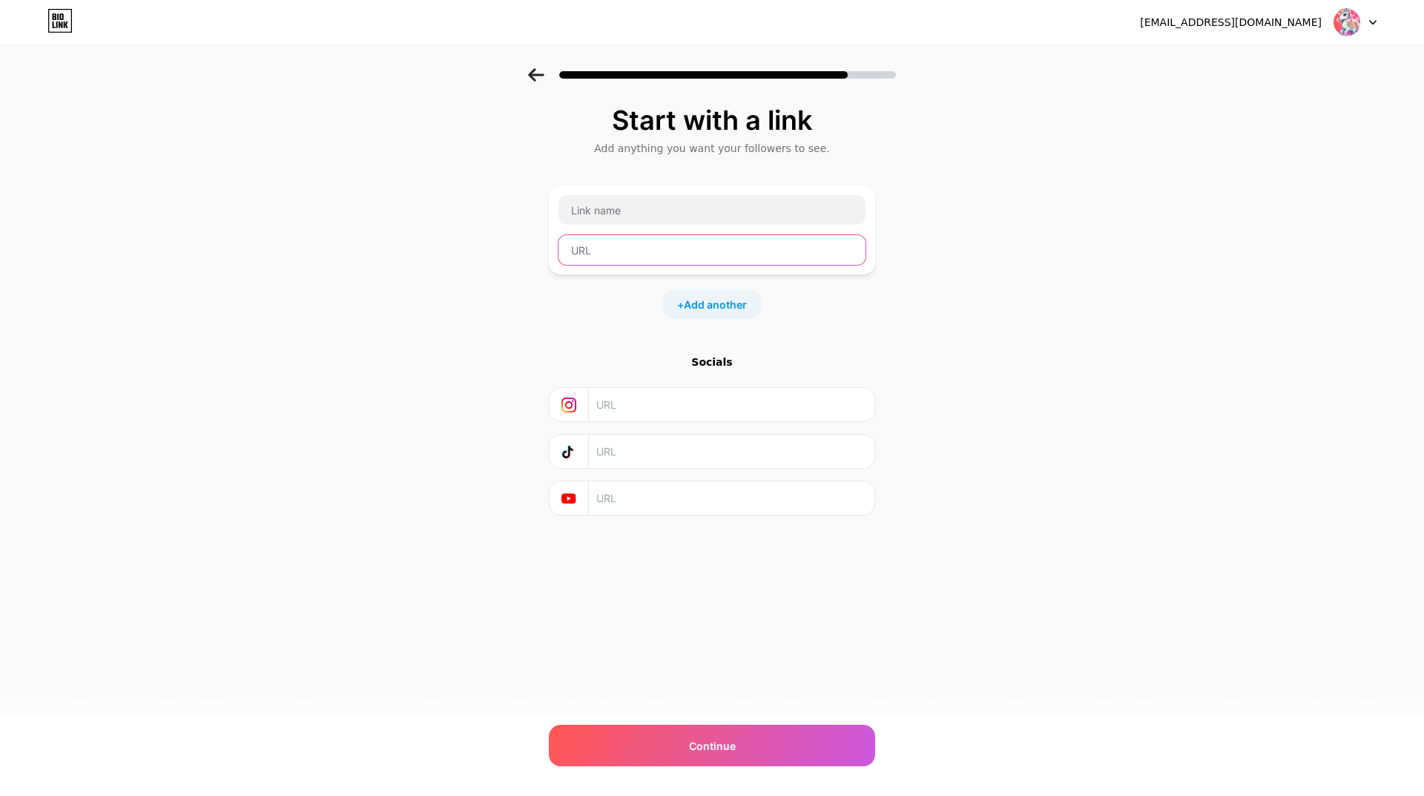
click at [669, 253] on input "text" at bounding box center [711, 250] width 307 height 30
paste input "<blockquote class="snapchat-embed" data-snapchat-embed-width="416" data-snapcha…"
type input "<blockquote class="snapchat-embed" data-snapchat-embed-width="416" data-snapcha…"
click at [642, 220] on input "text" at bounding box center [711, 210] width 307 height 30
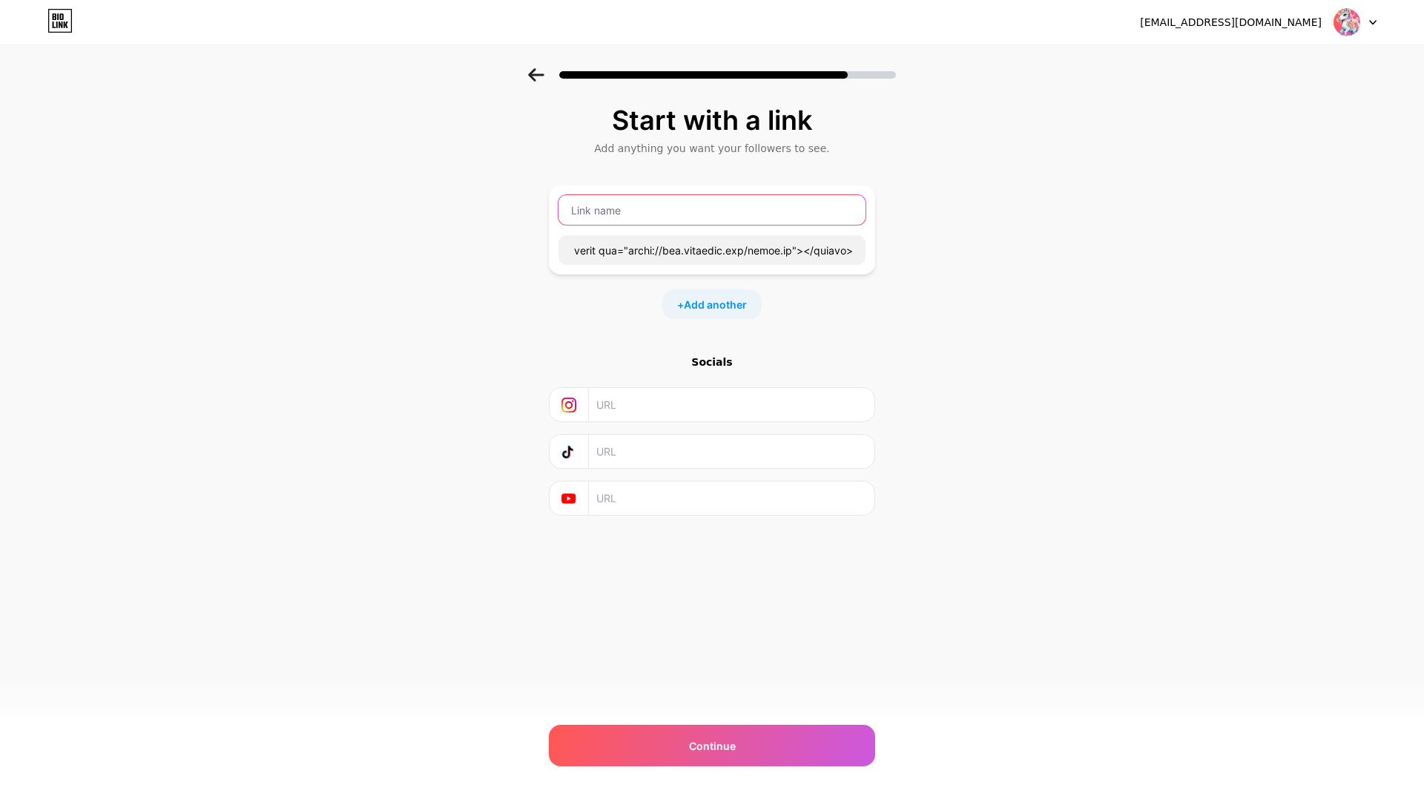
scroll to position [0, 0]
type input "qetihoxhaa"
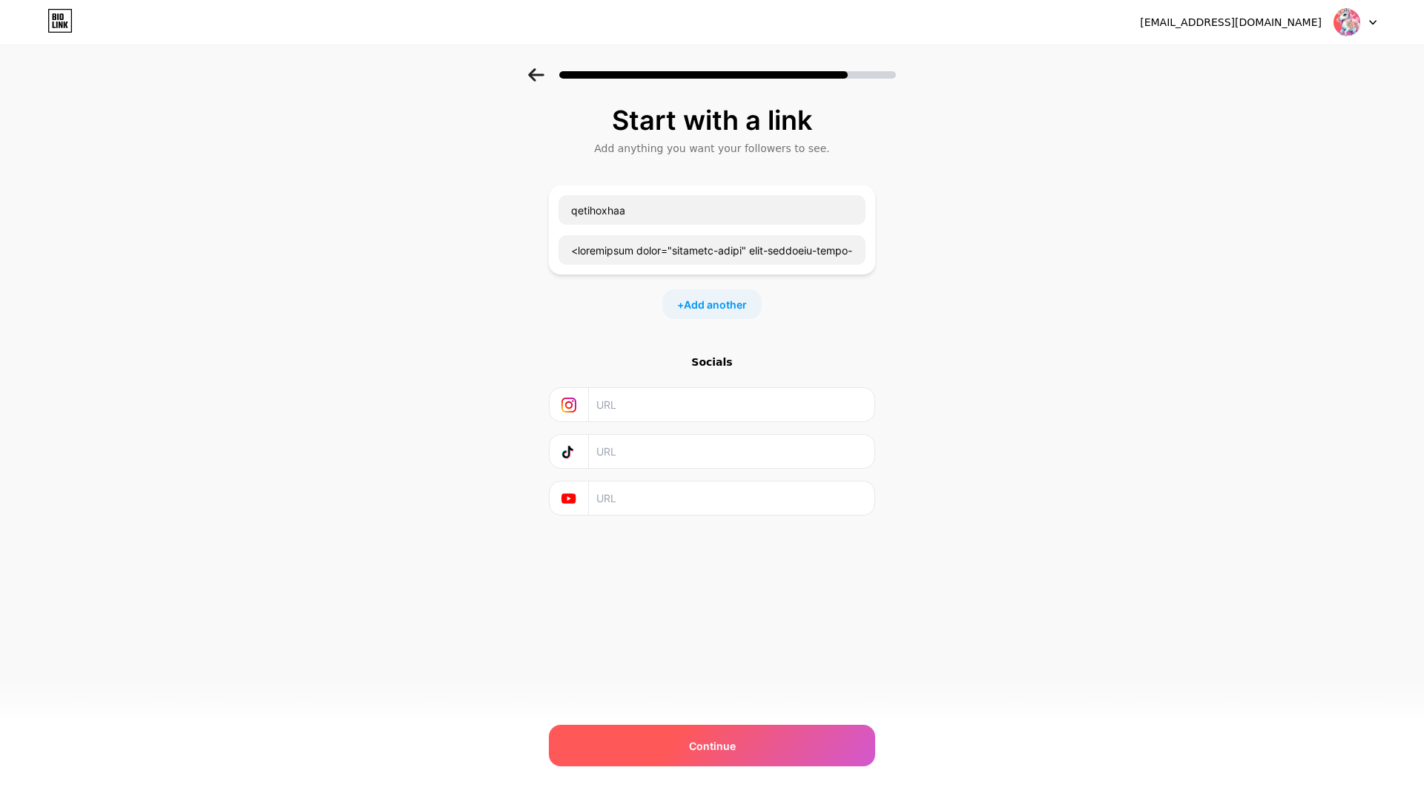
click at [733, 763] on div "Continue" at bounding box center [712, 745] width 326 height 42
click at [715, 743] on span "Continue" at bounding box center [712, 746] width 47 height 16
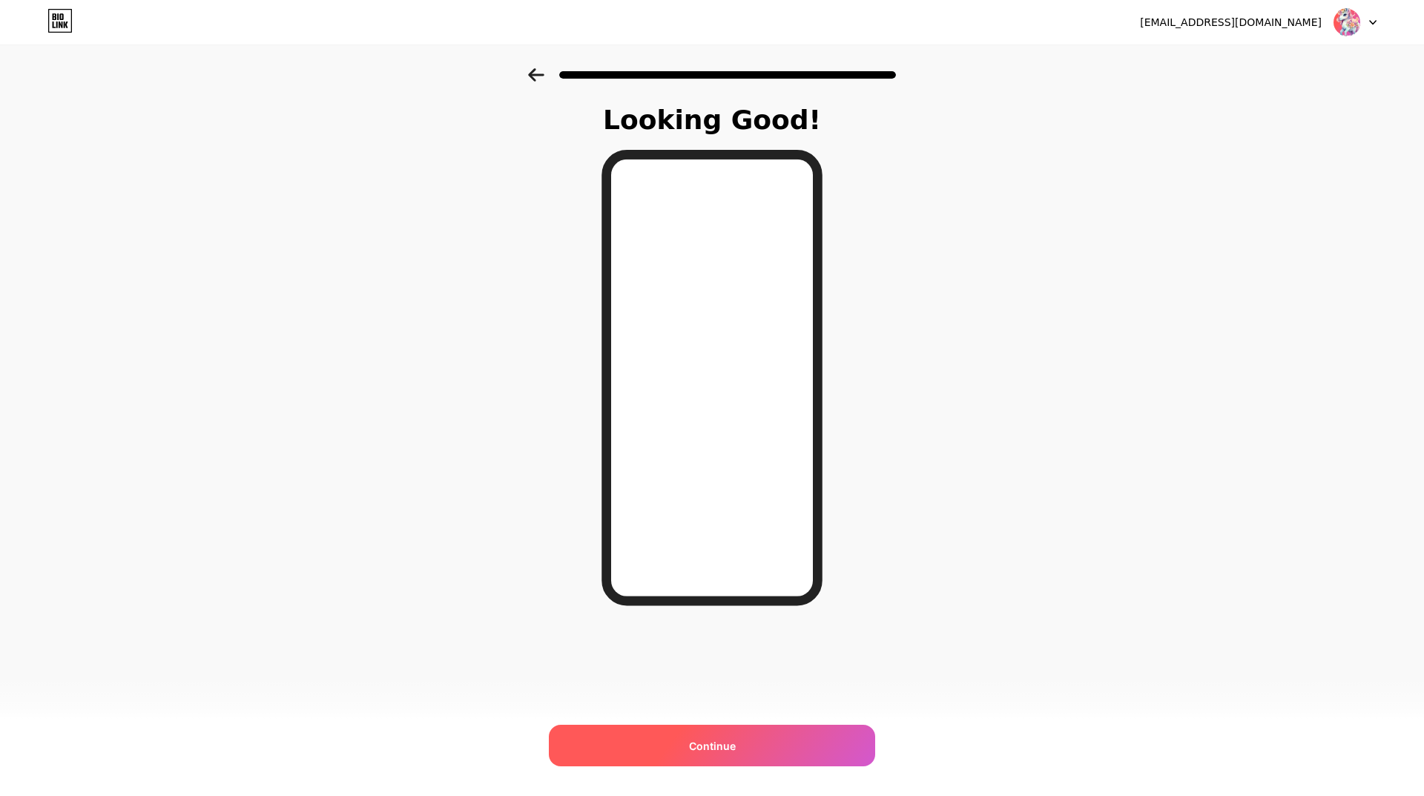
click at [699, 740] on span "Continue" at bounding box center [712, 746] width 47 height 16
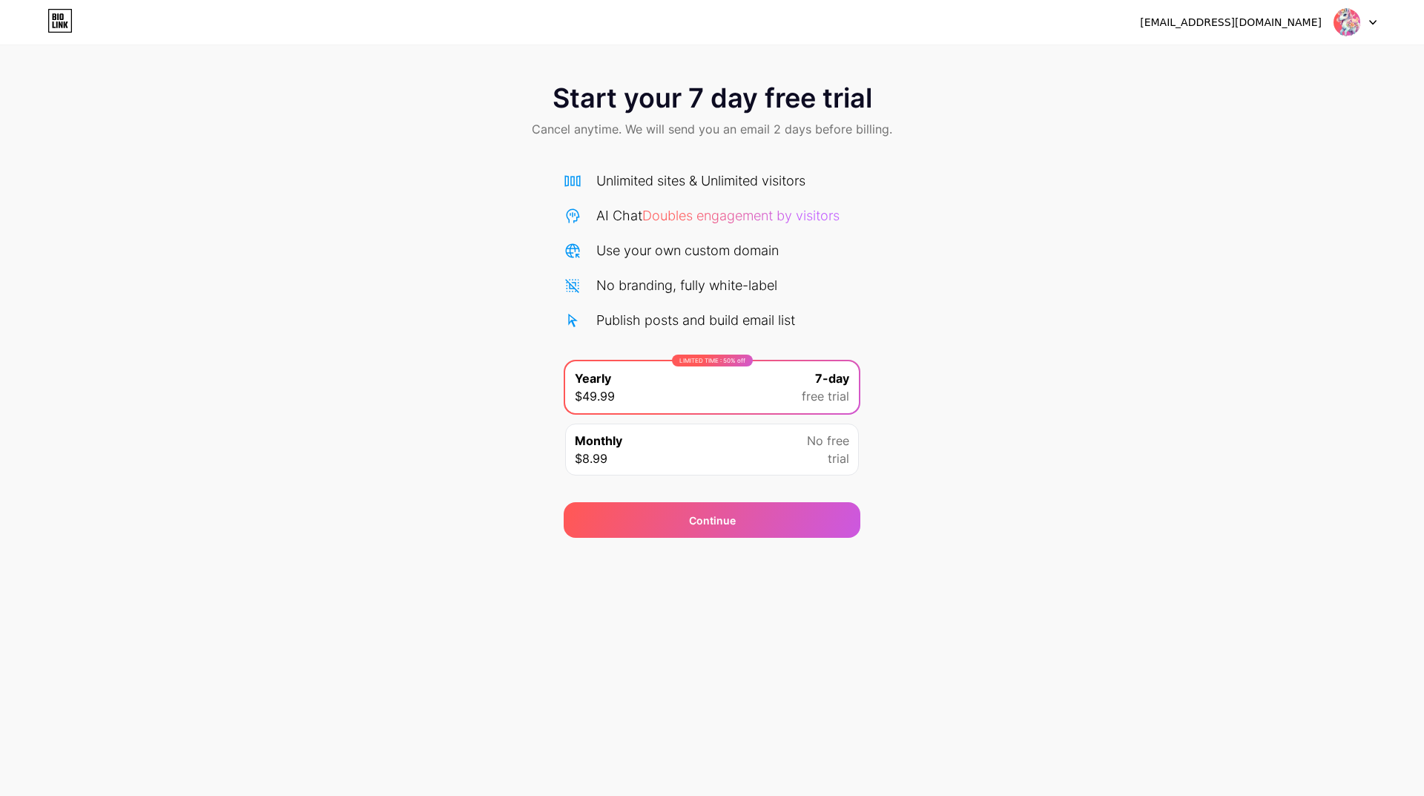
click at [1360, 30] on span at bounding box center [1346, 22] width 28 height 28
click at [1368, 26] on div at bounding box center [1354, 22] width 43 height 27
click at [1303, 67] on li "Logout" at bounding box center [1283, 61] width 184 height 40
